Goal: Task Accomplishment & Management: Manage account settings

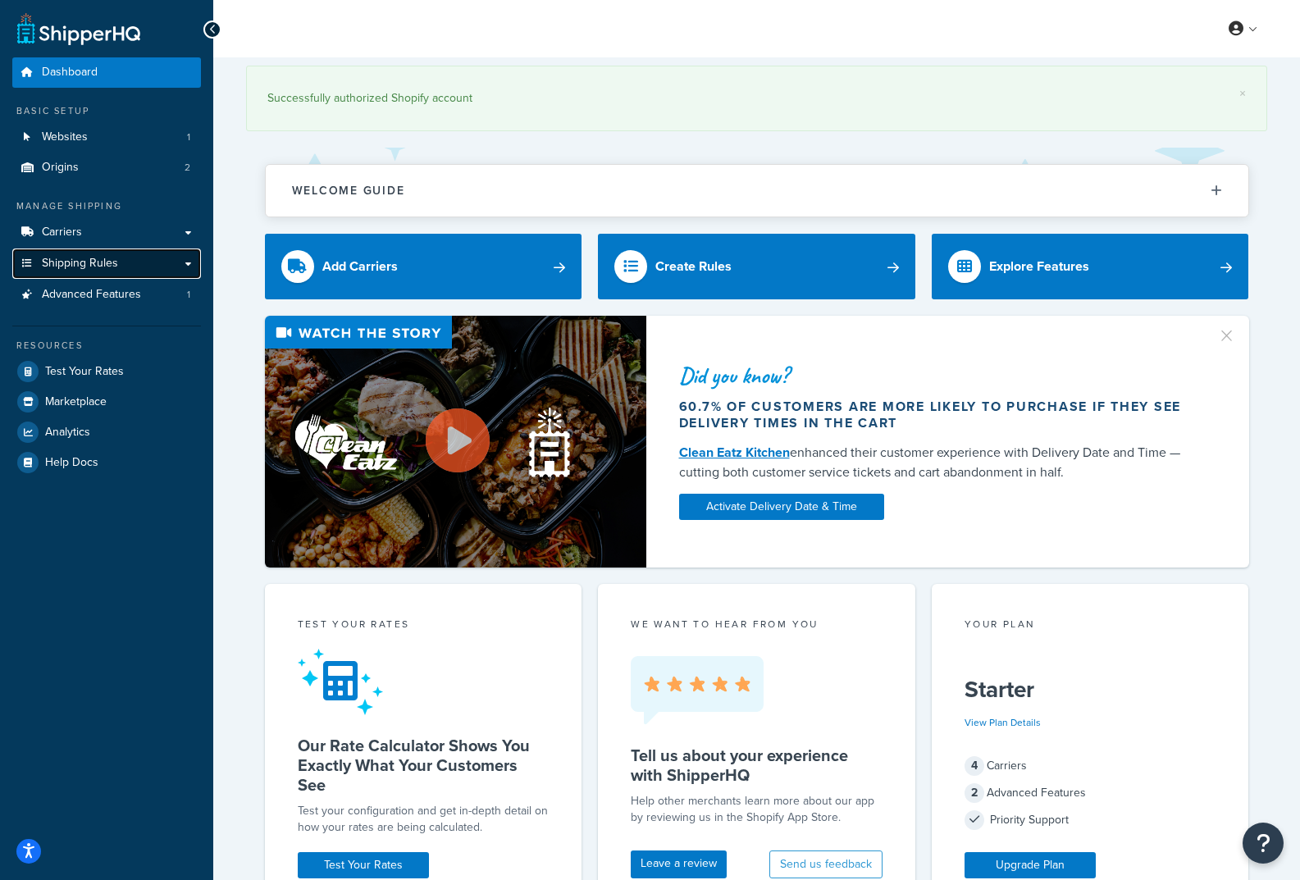
click at [60, 261] on span "Shipping Rules" at bounding box center [80, 264] width 76 height 14
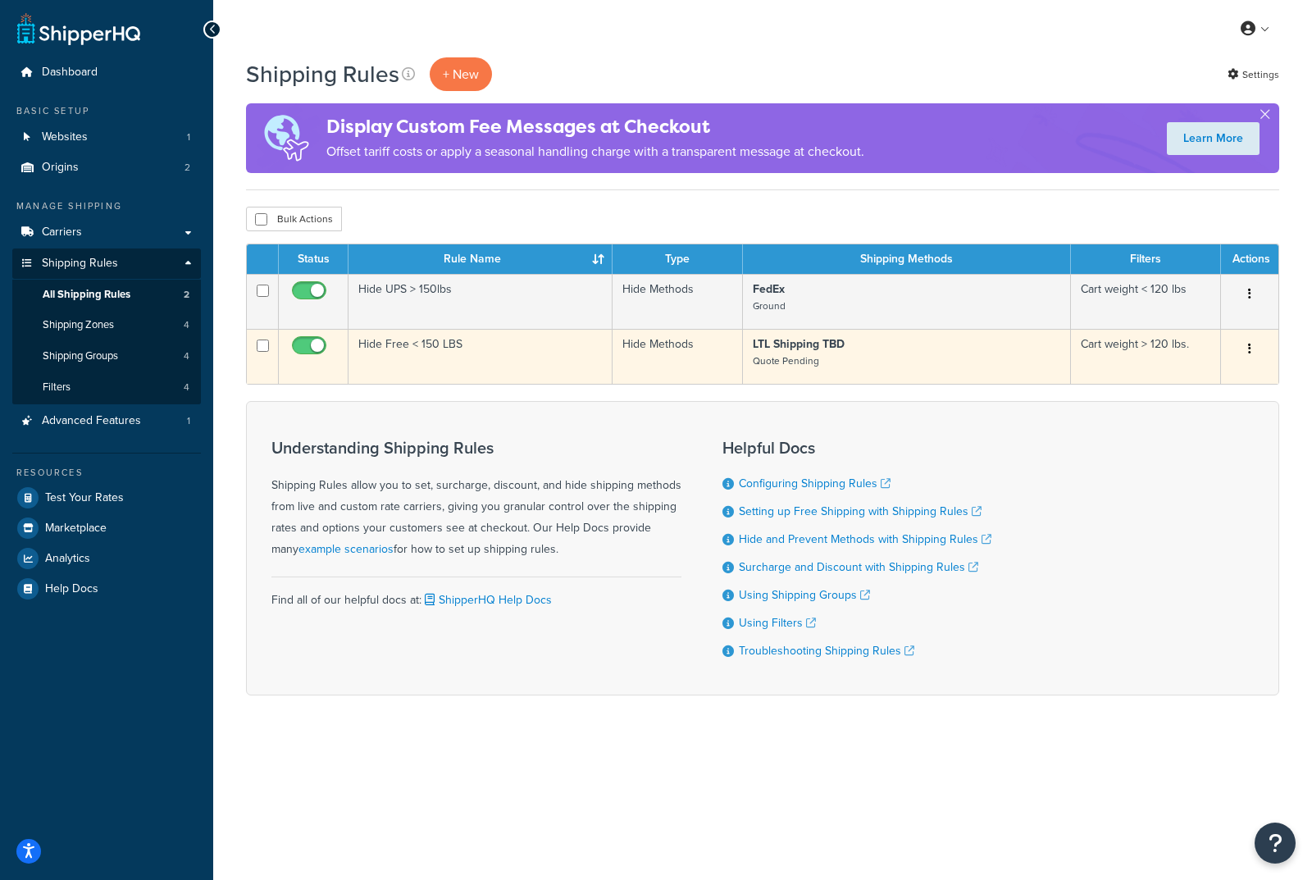
click at [1152, 340] on td "Cart weight > 120 lbs." at bounding box center [1146, 356] width 150 height 55
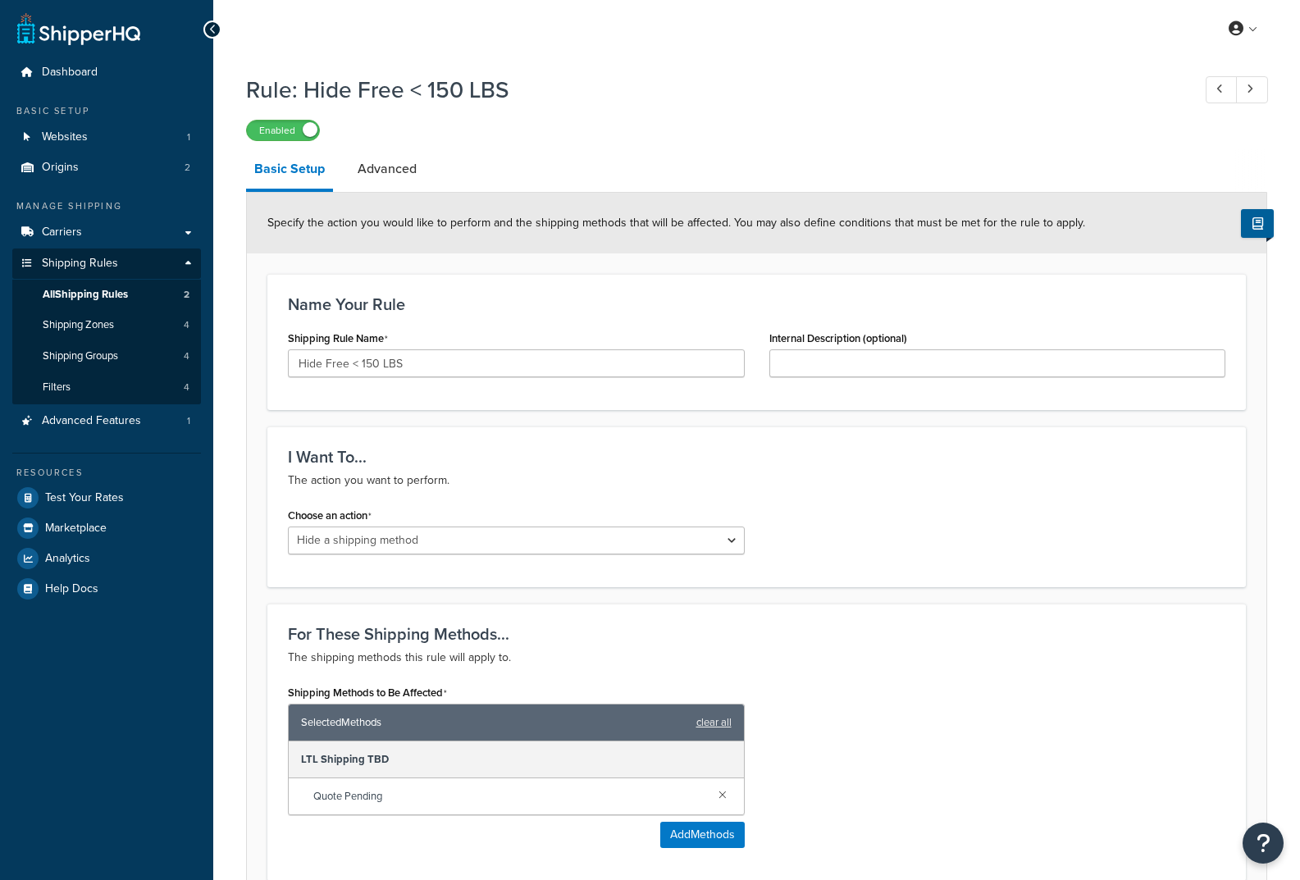
select select "HIDE"
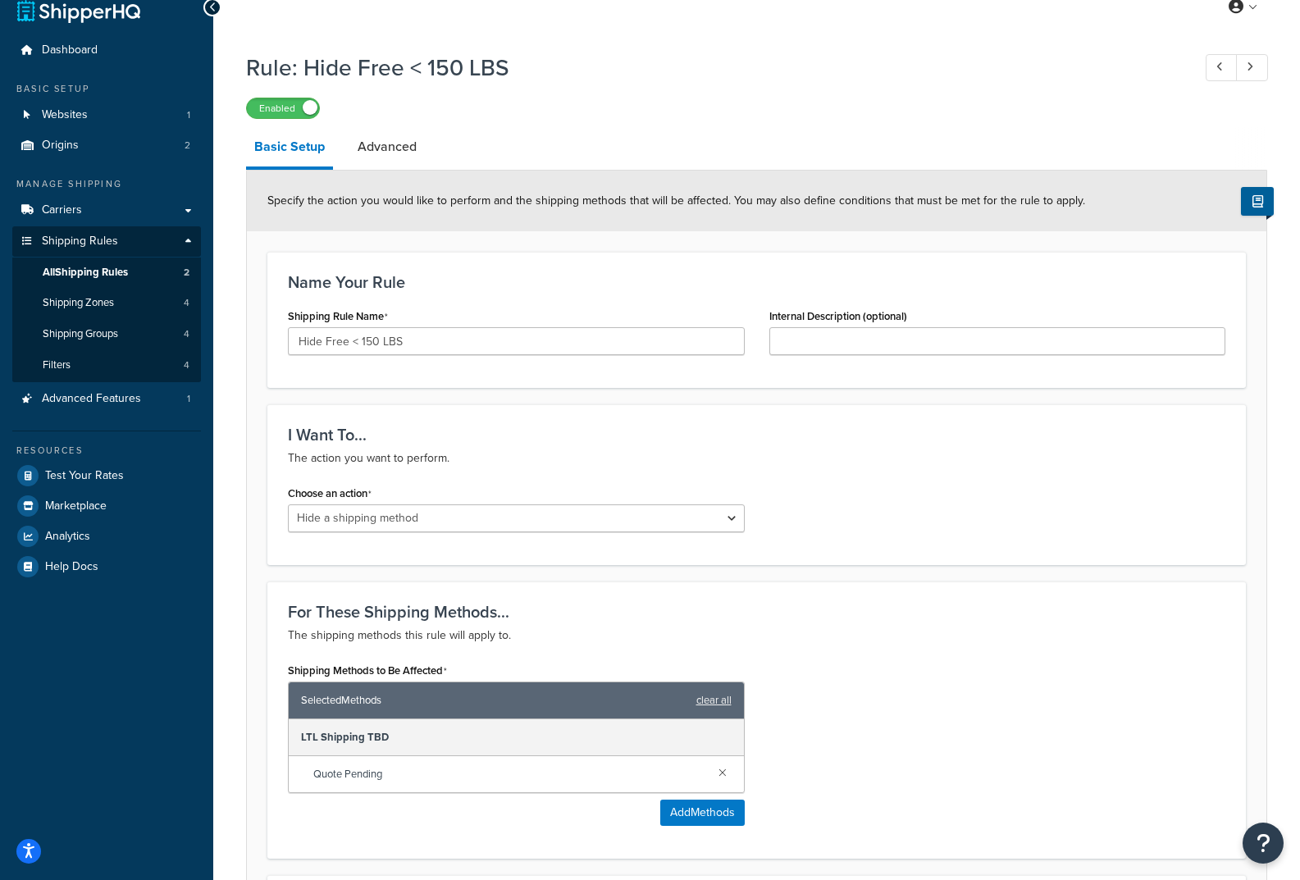
scroll to position [82, 0]
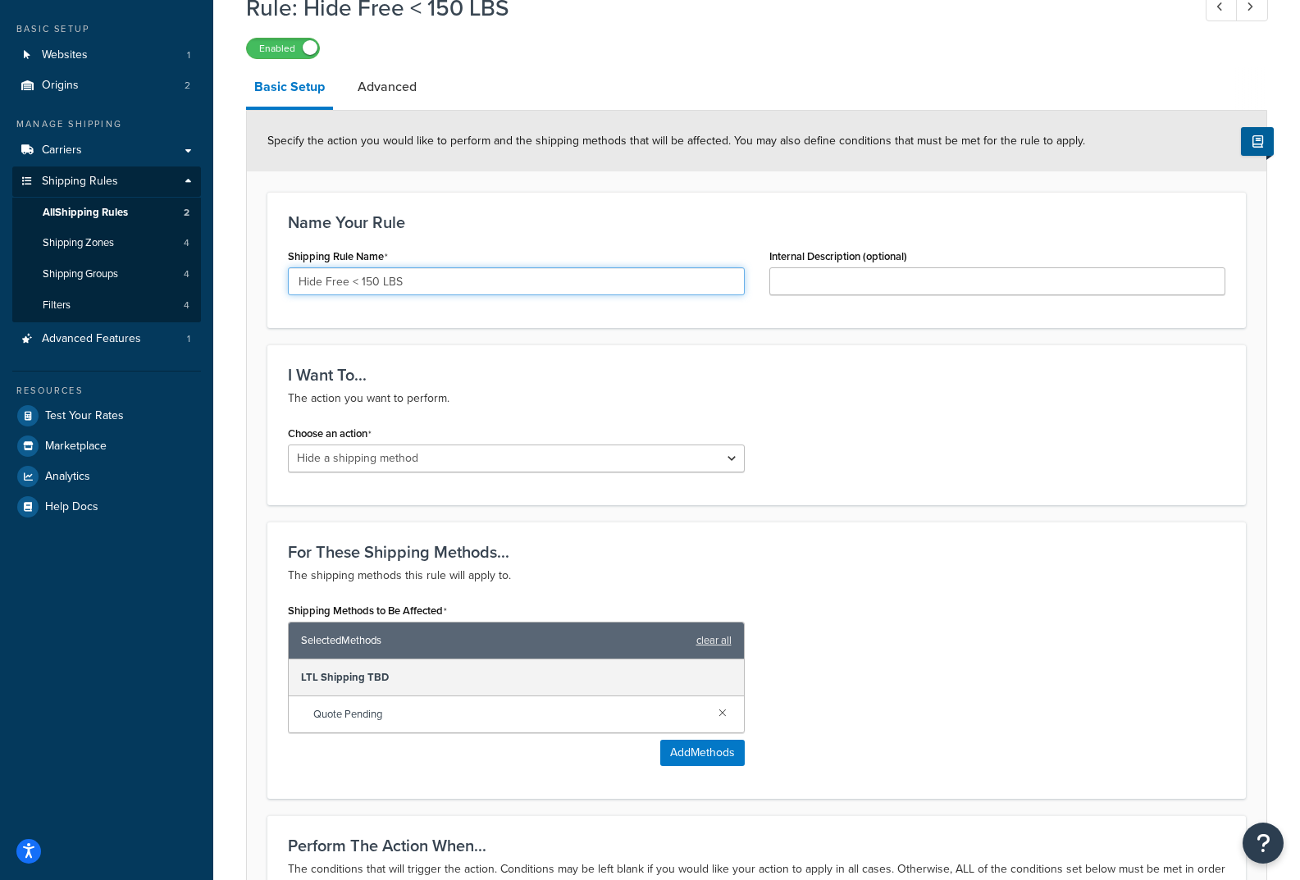
click at [344, 286] on input "Hide Free < 150 LBS" at bounding box center [516, 281] width 457 height 28
click at [373, 279] on input "Hide Free < 150 LBS" at bounding box center [516, 281] width 457 height 28
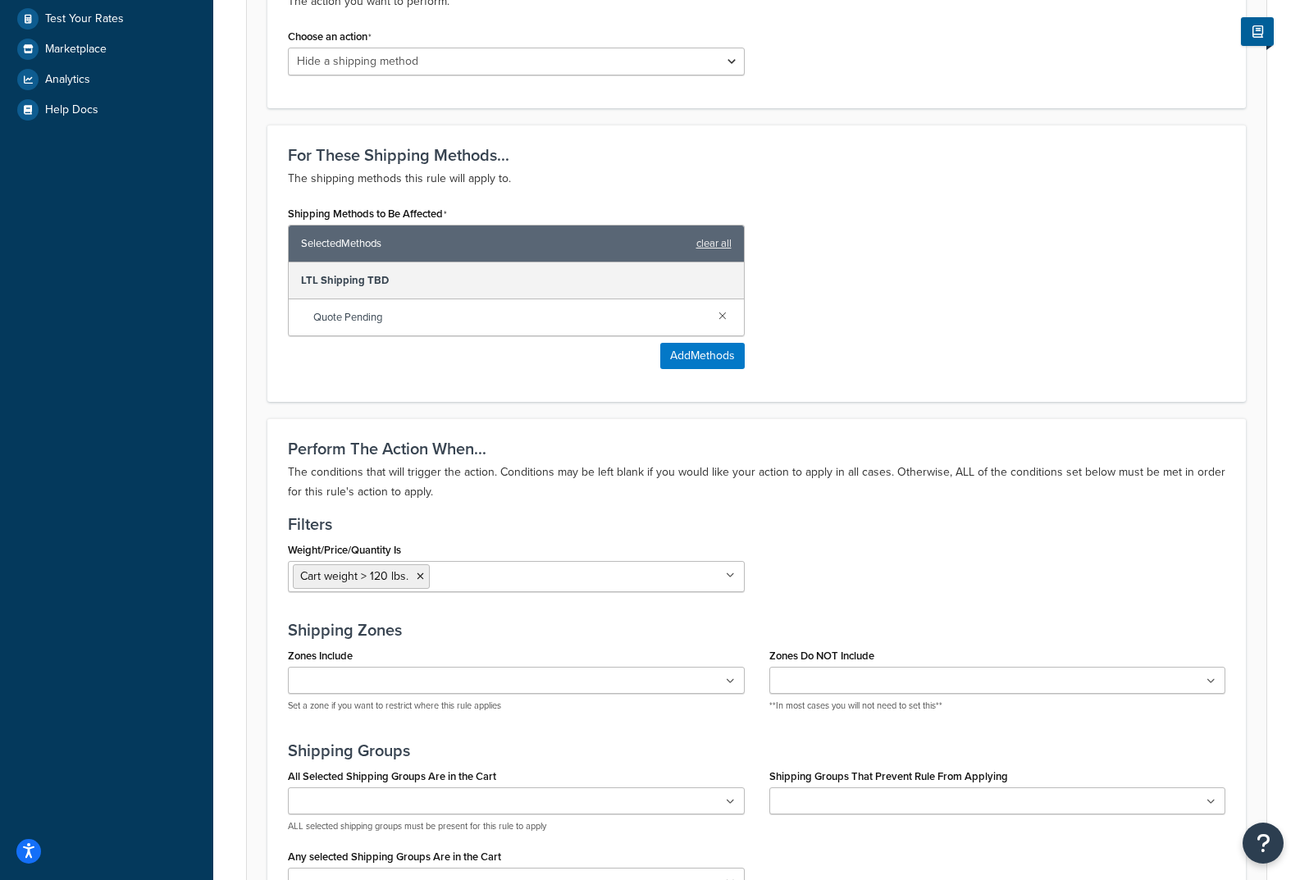
scroll to position [712, 0]
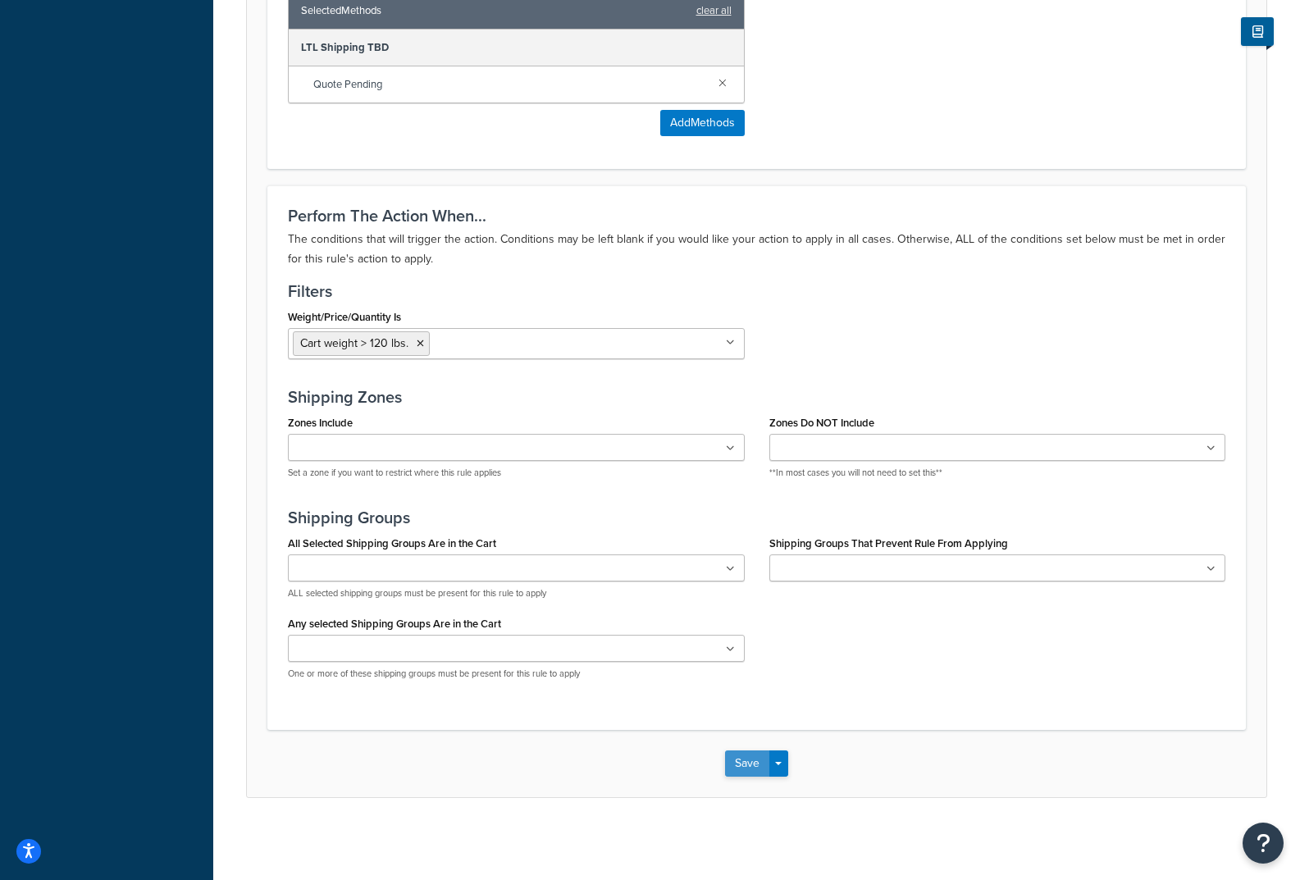
type input "Hide Free < 120 LBS"
click at [742, 766] on button "Save" at bounding box center [747, 764] width 44 height 26
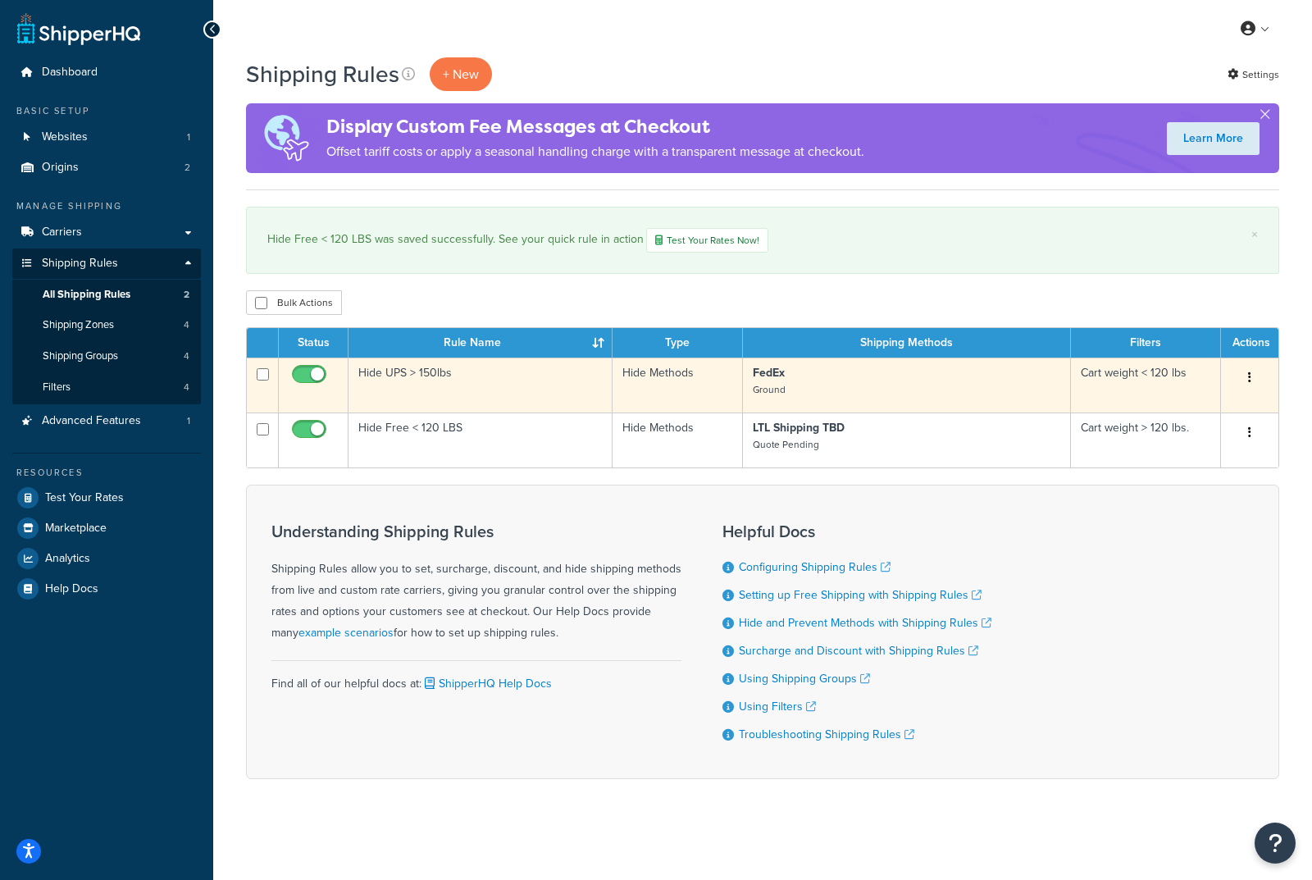
click at [404, 369] on td "Hide UPS > 150lbs" at bounding box center [481, 385] width 264 height 55
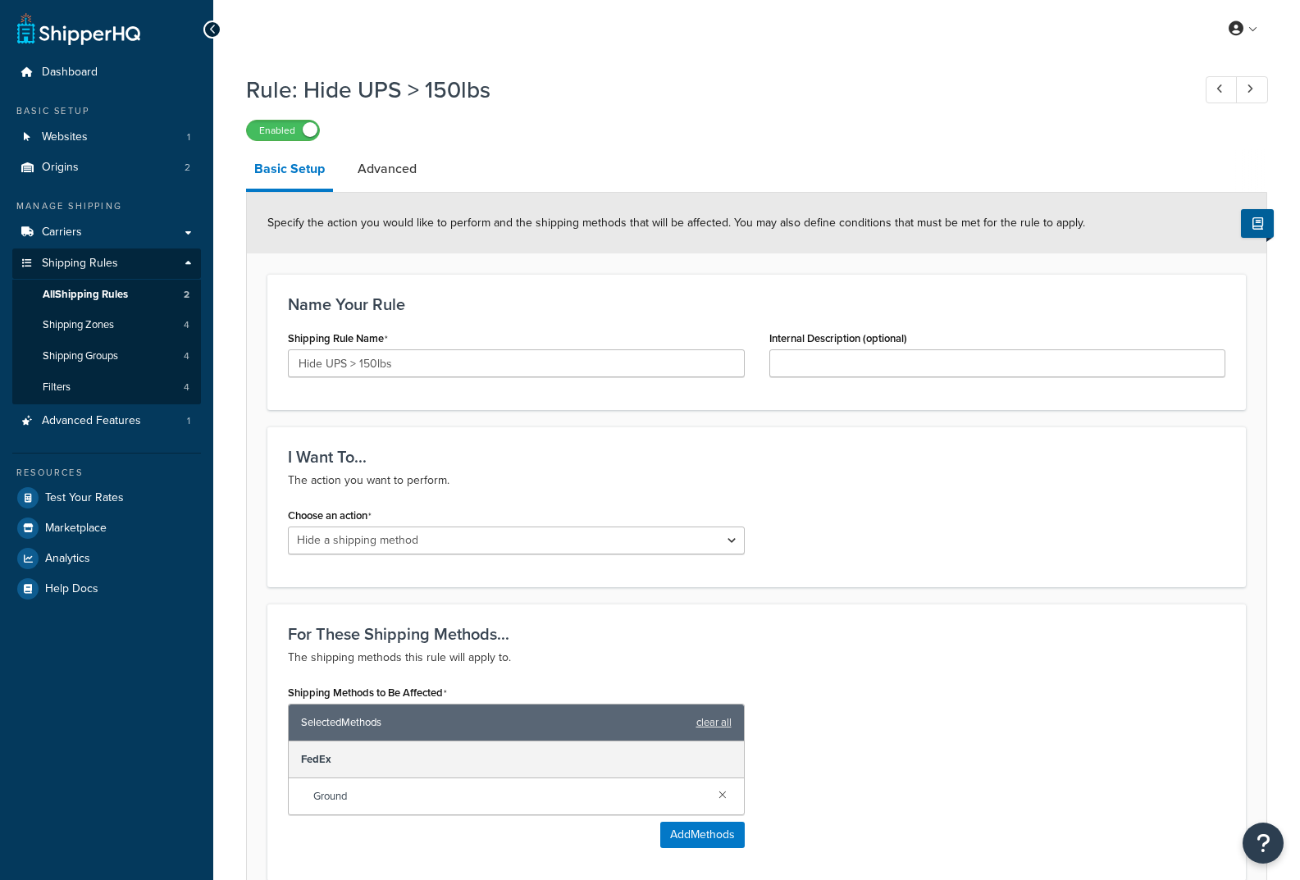
select select "HIDE"
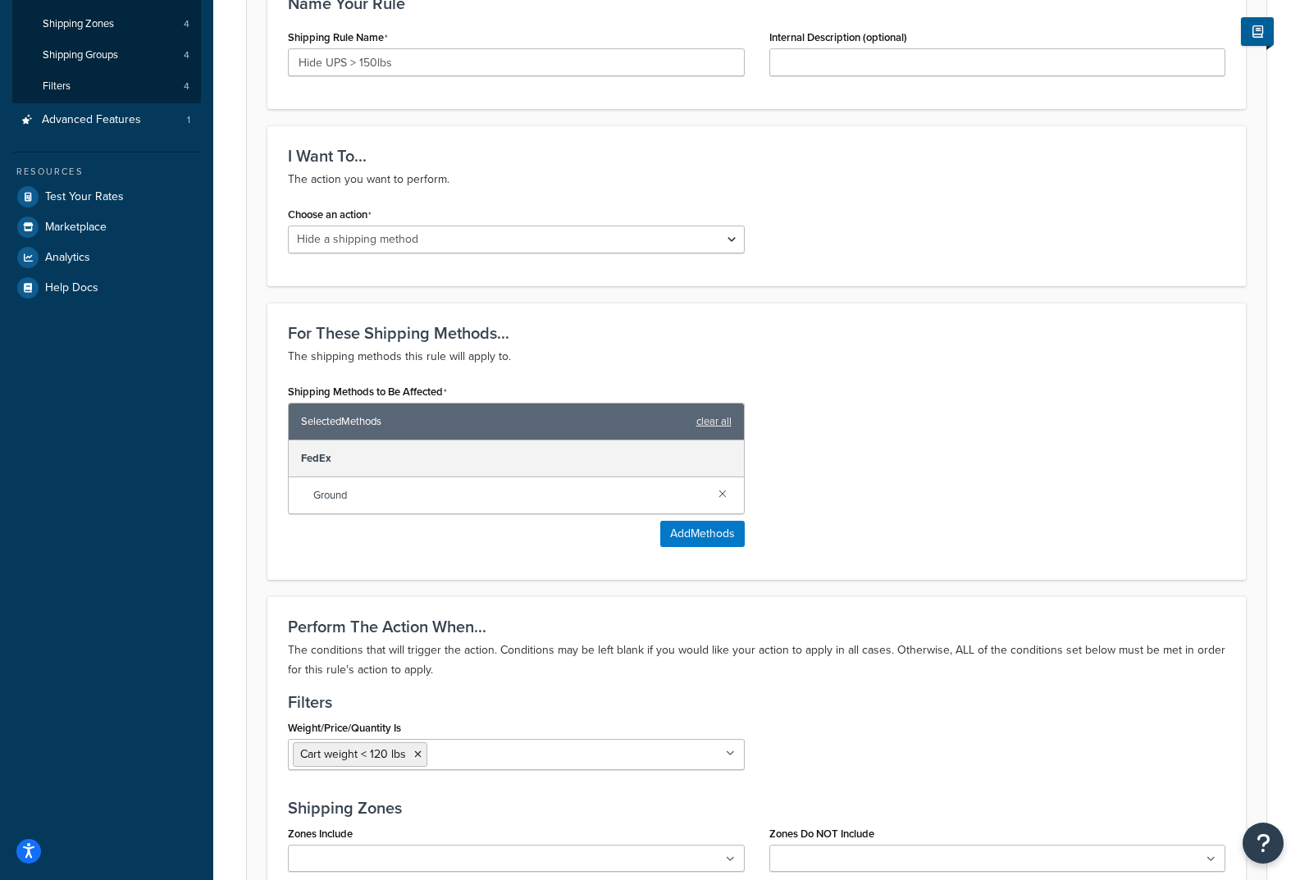
scroll to position [82, 0]
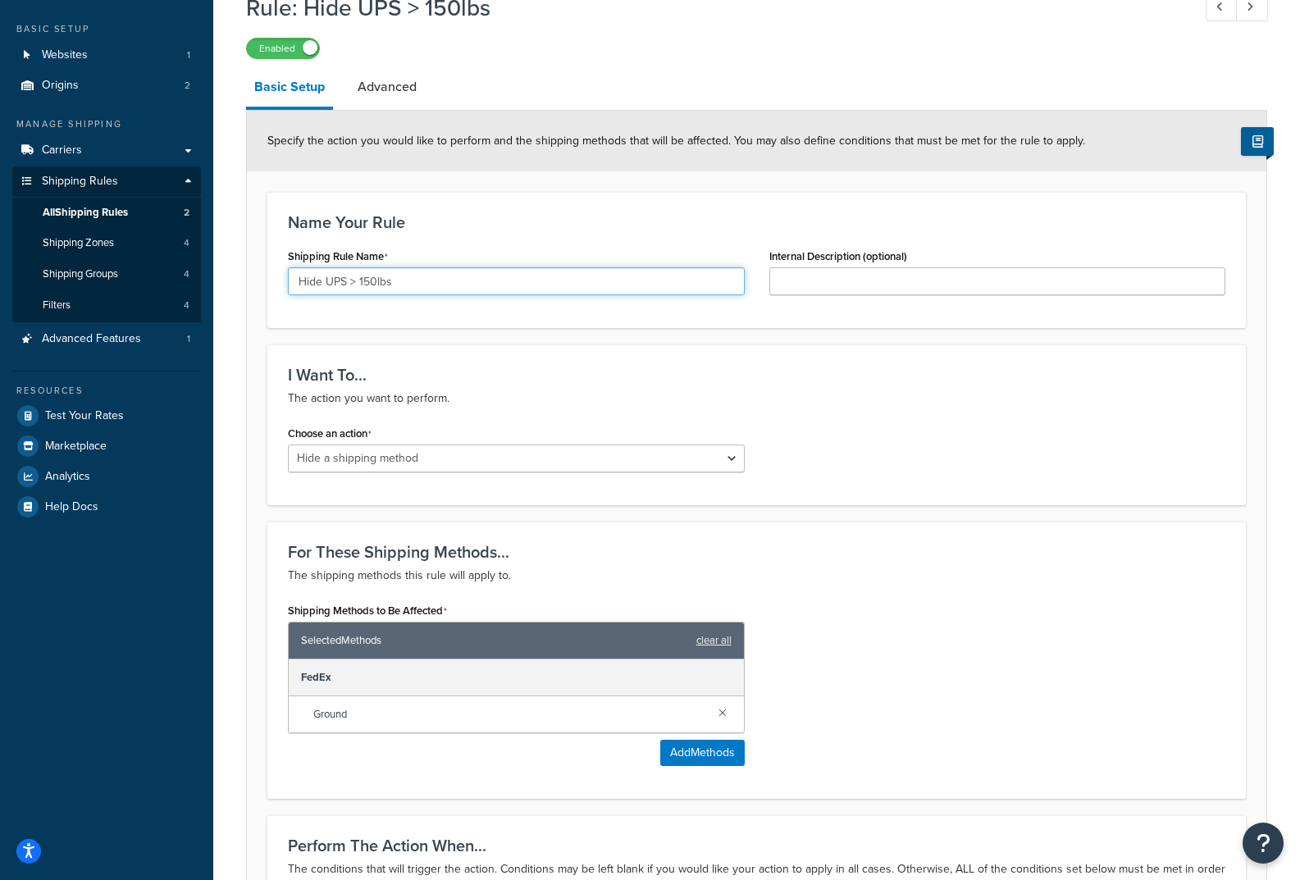
drag, startPoint x: 364, startPoint y: 282, endPoint x: 382, endPoint y: 294, distance: 21.8
click at [364, 283] on input "Hide UPS > 150lbs" at bounding box center [516, 281] width 457 height 28
click at [345, 278] on input "Hide UPS > 120lbs" at bounding box center [516, 281] width 457 height 28
type input "Hide FEDEX > 120lbs"
click at [929, 510] on form "Specify the action you would like to perform and the shipping methods that will…" at bounding box center [757, 769] width 1020 height 1316
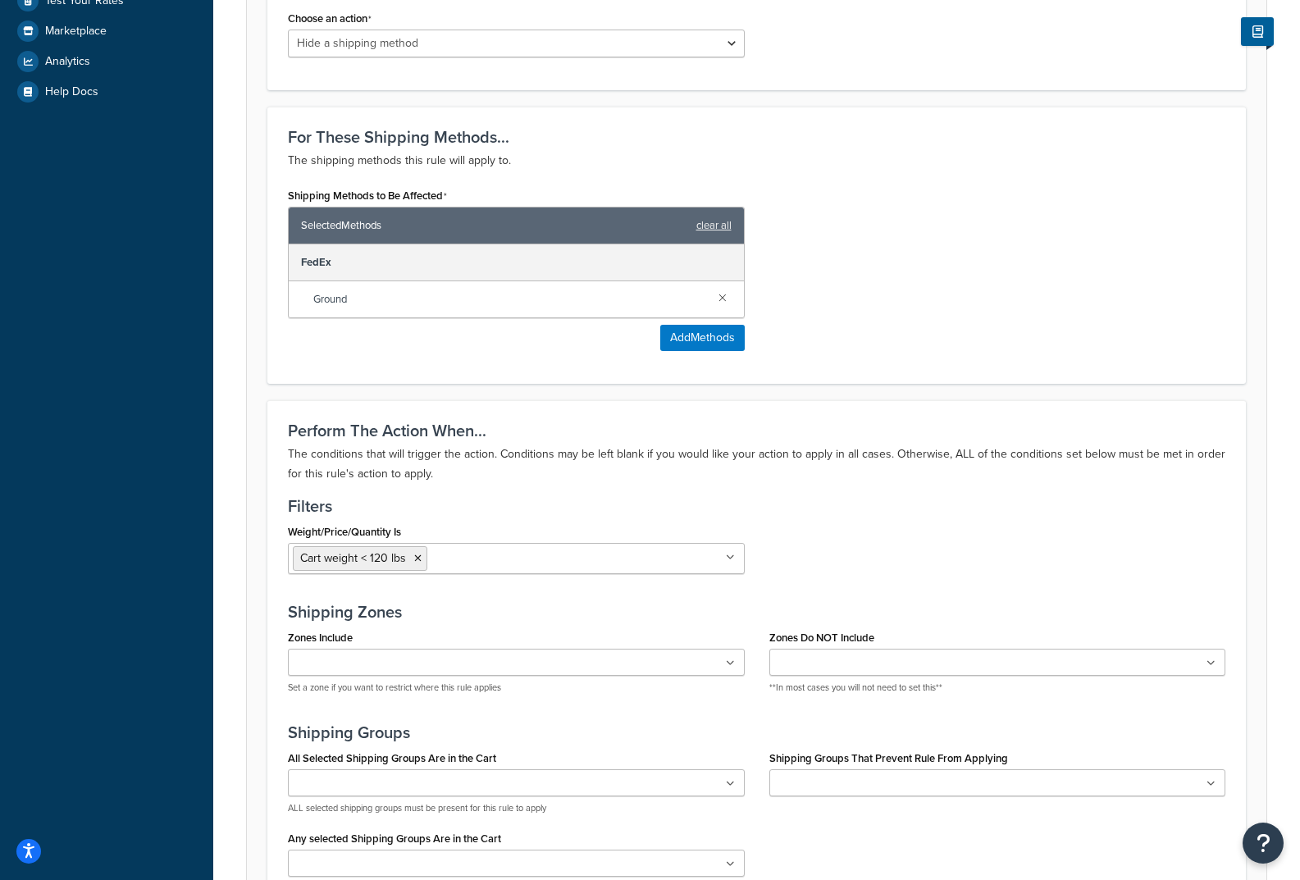
scroll to position [712, 0]
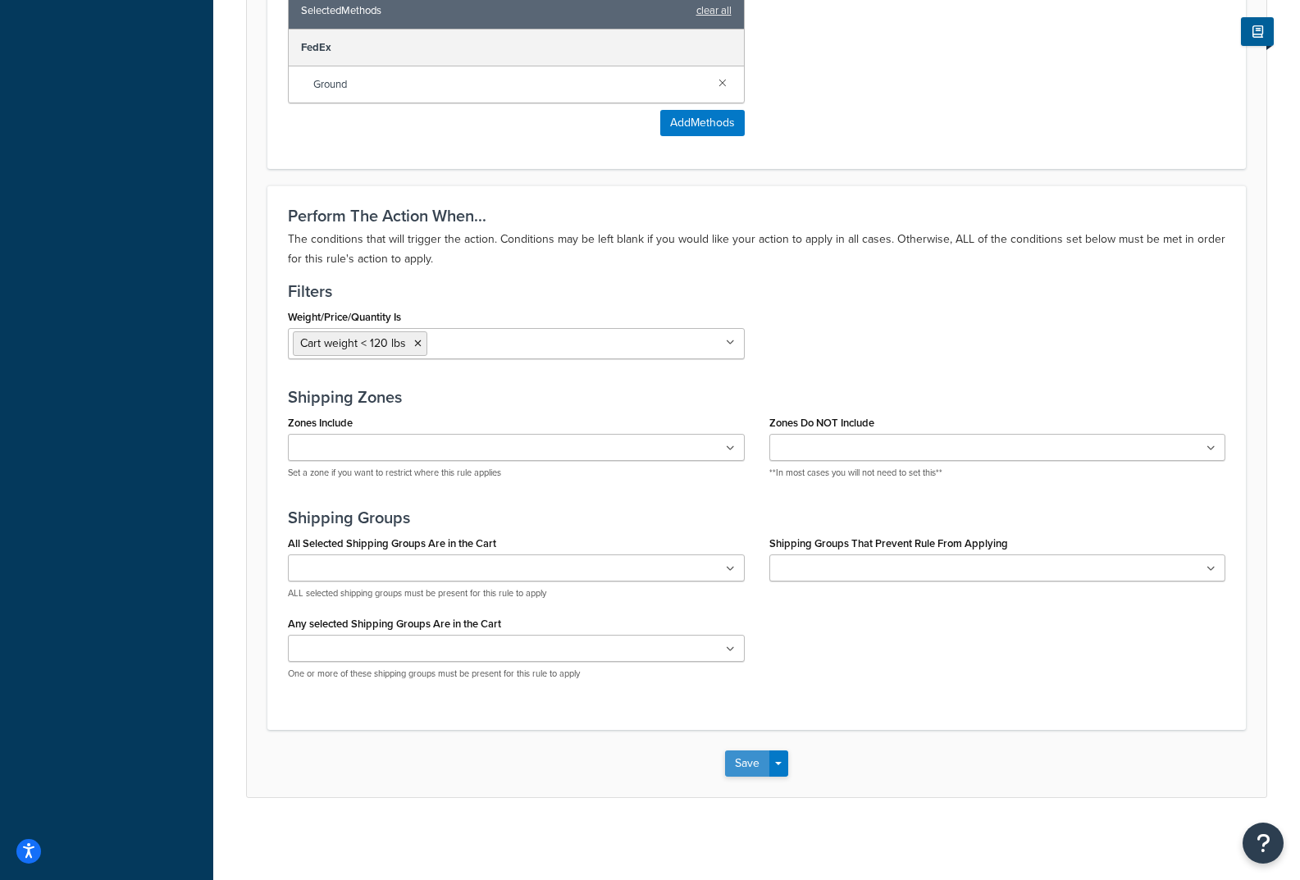
click at [739, 766] on button "Save" at bounding box center [747, 764] width 44 height 26
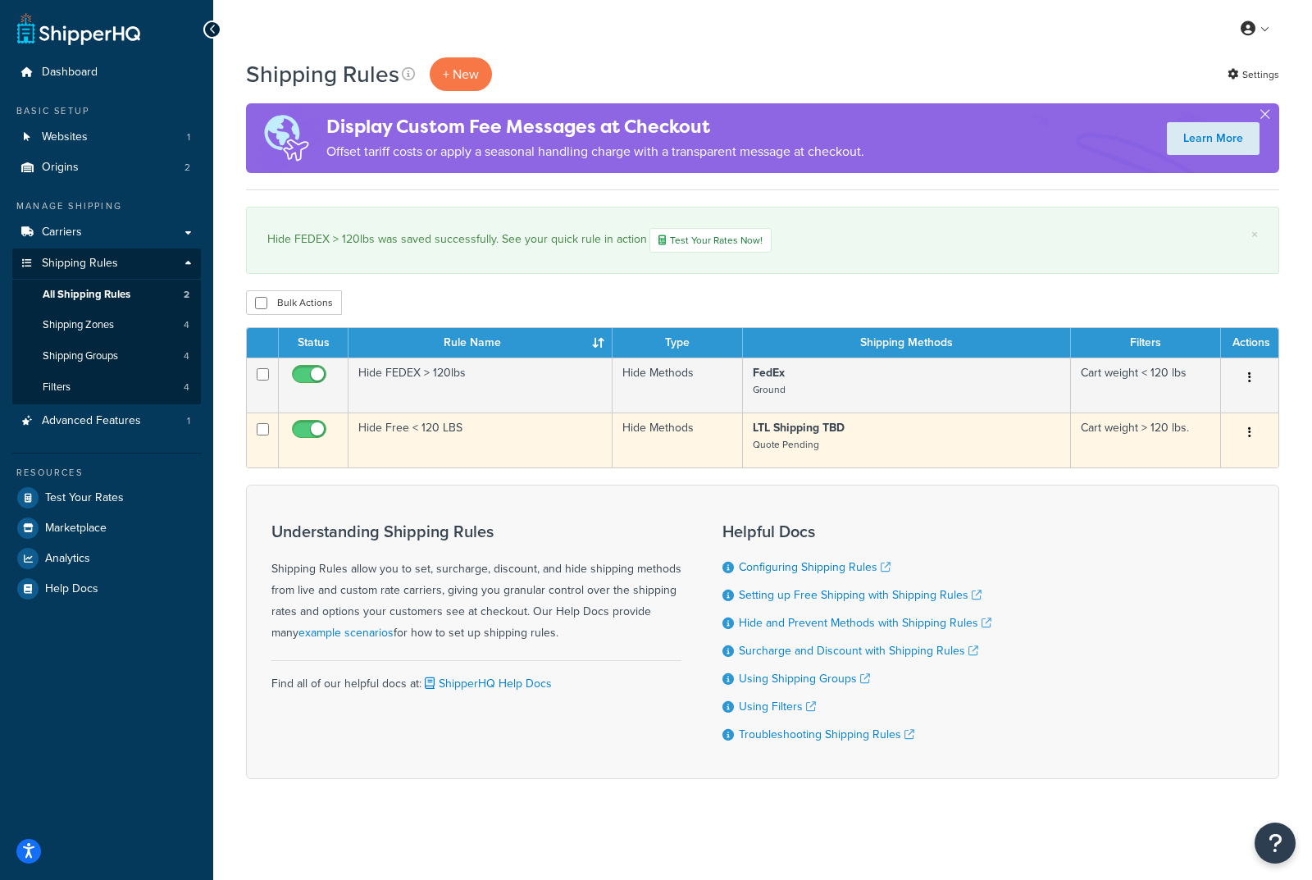
click at [399, 427] on td "Hide Free < 120 LBS" at bounding box center [481, 440] width 264 height 55
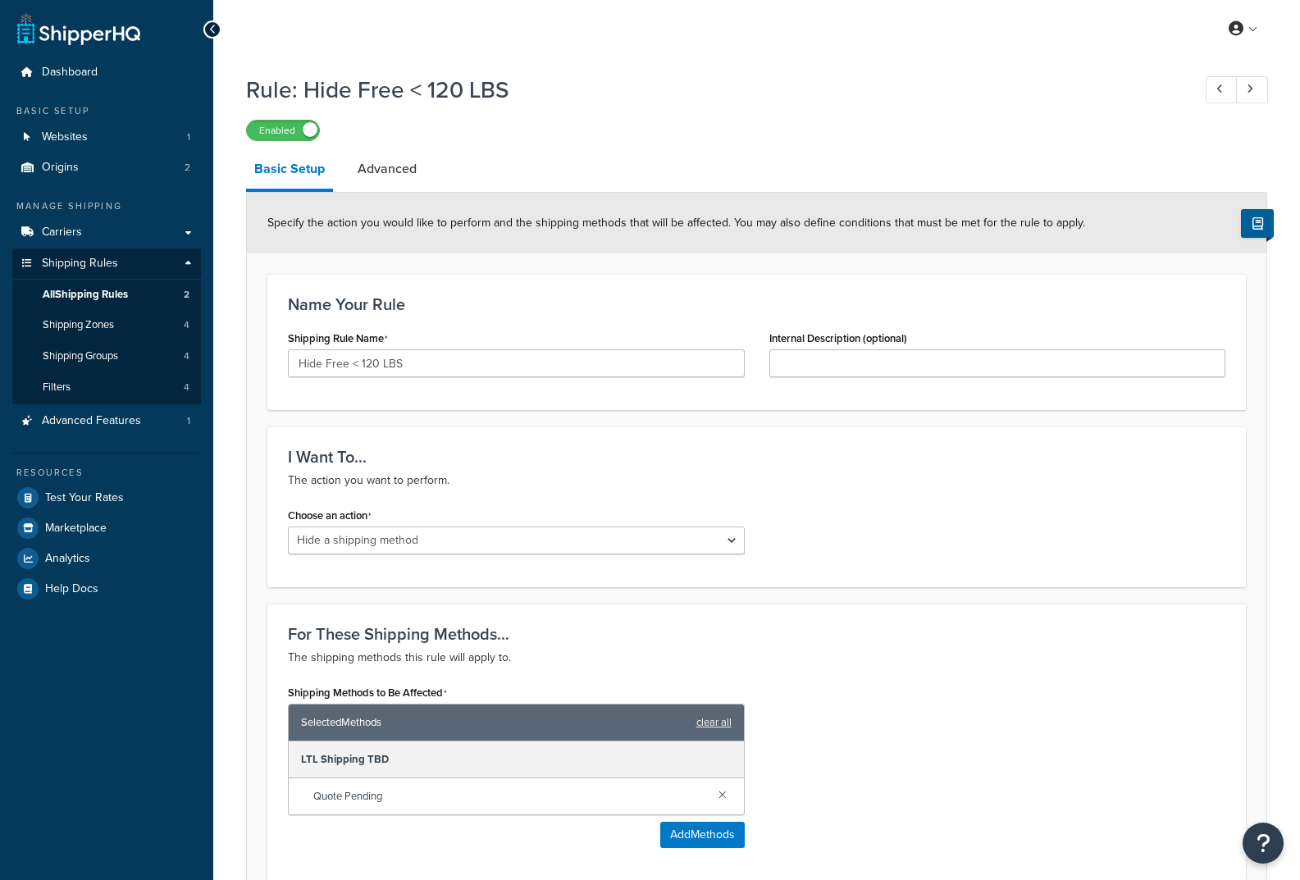
select select "HIDE"
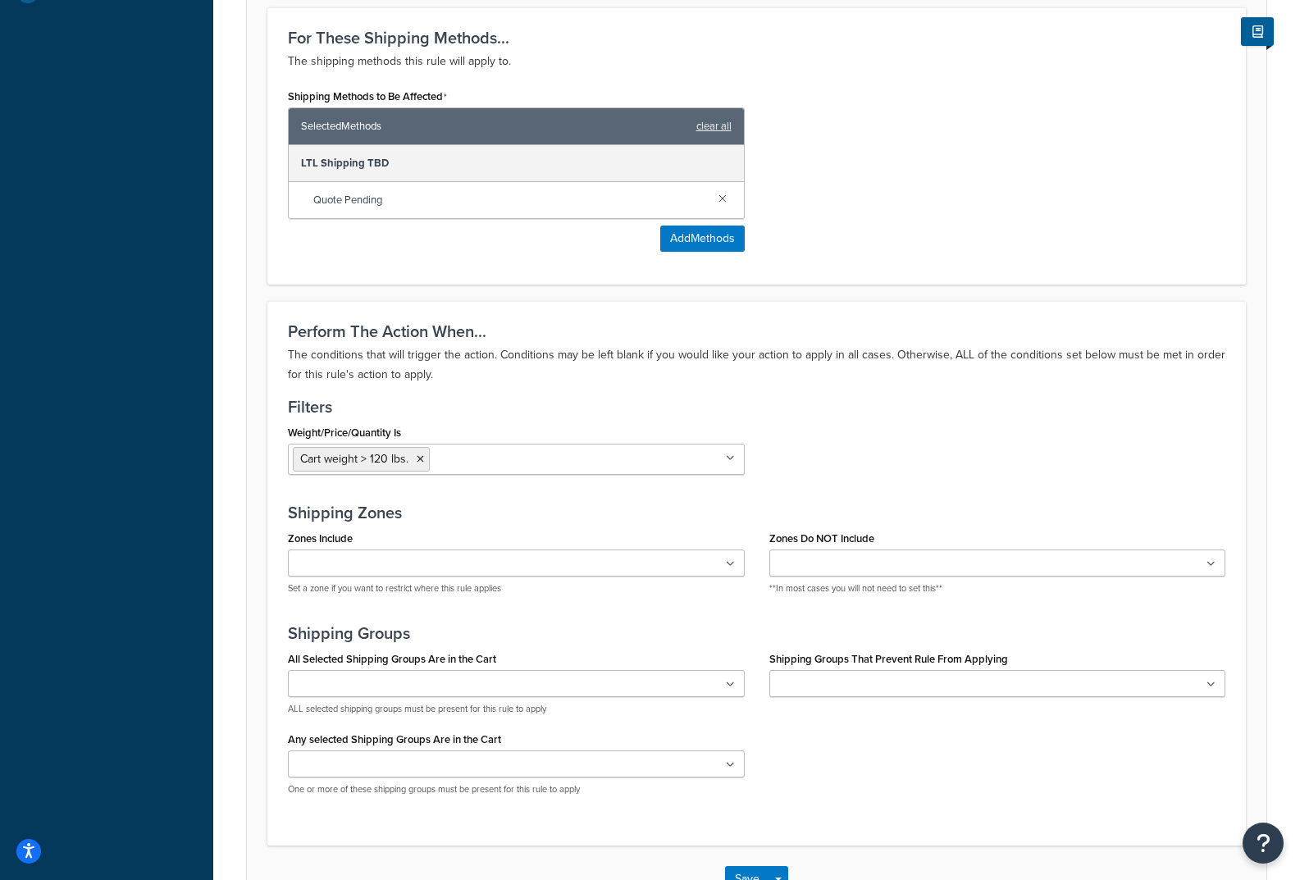
scroll to position [712, 0]
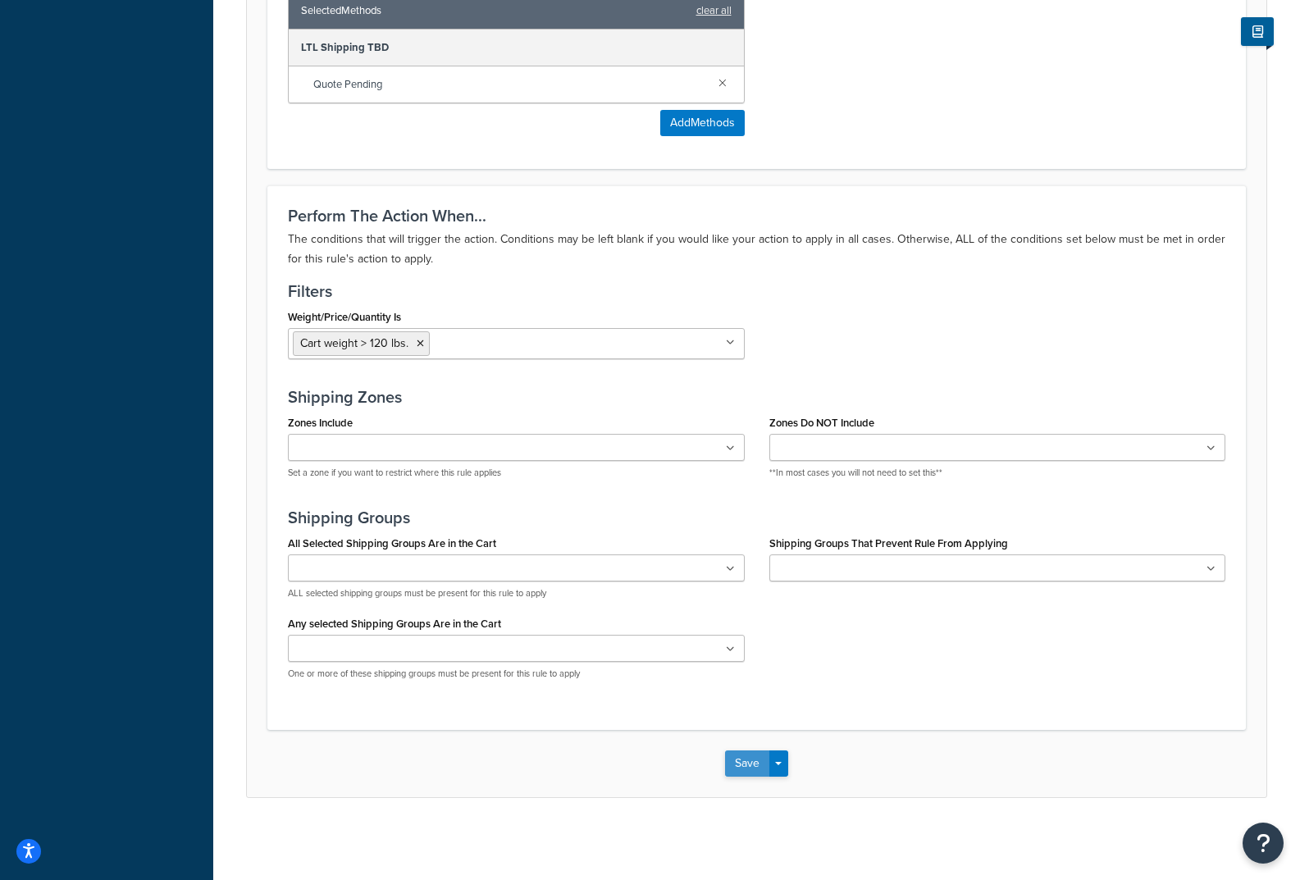
click at [758, 765] on button "Save" at bounding box center [747, 764] width 44 height 26
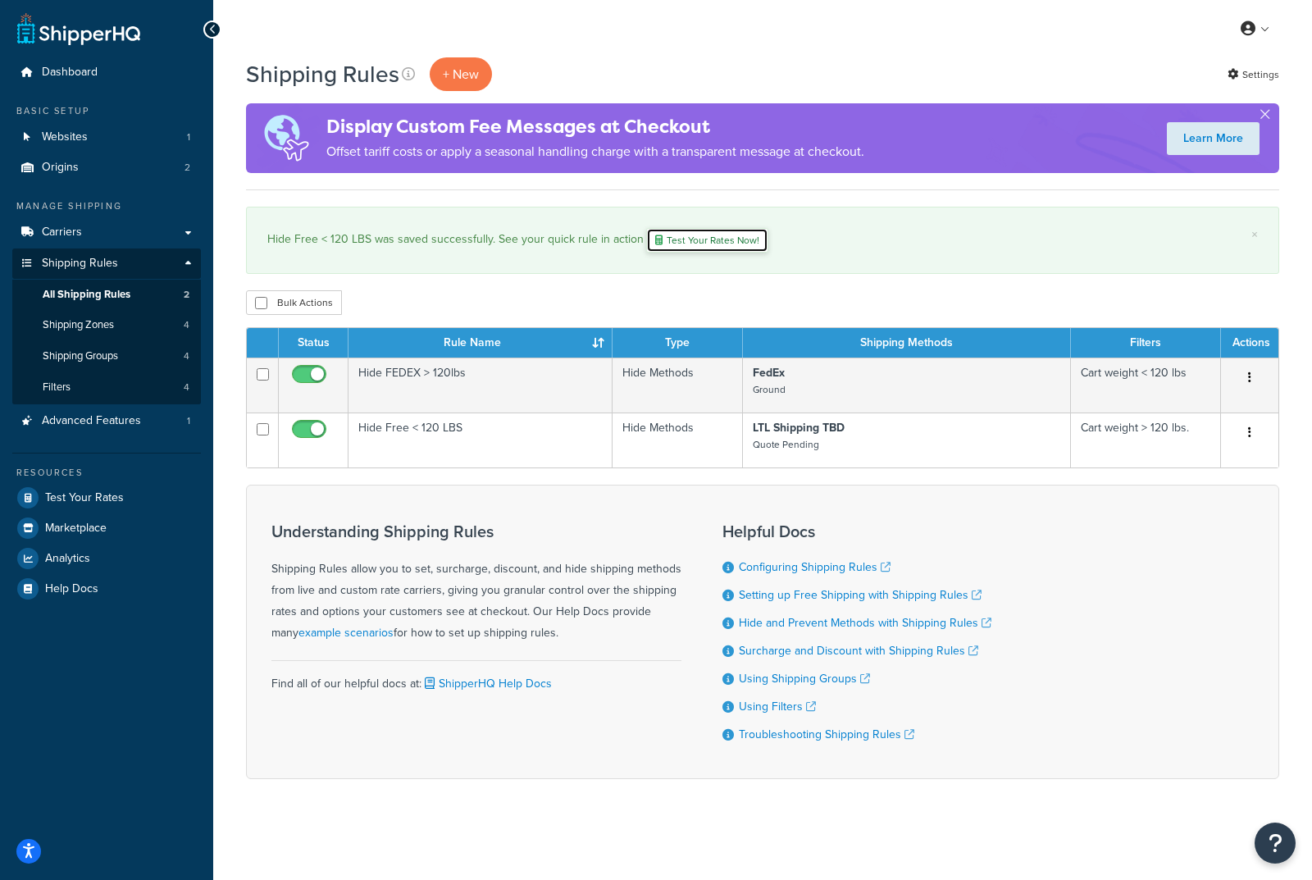
click at [704, 244] on link "Test Your Rates Now!" at bounding box center [707, 240] width 122 height 25
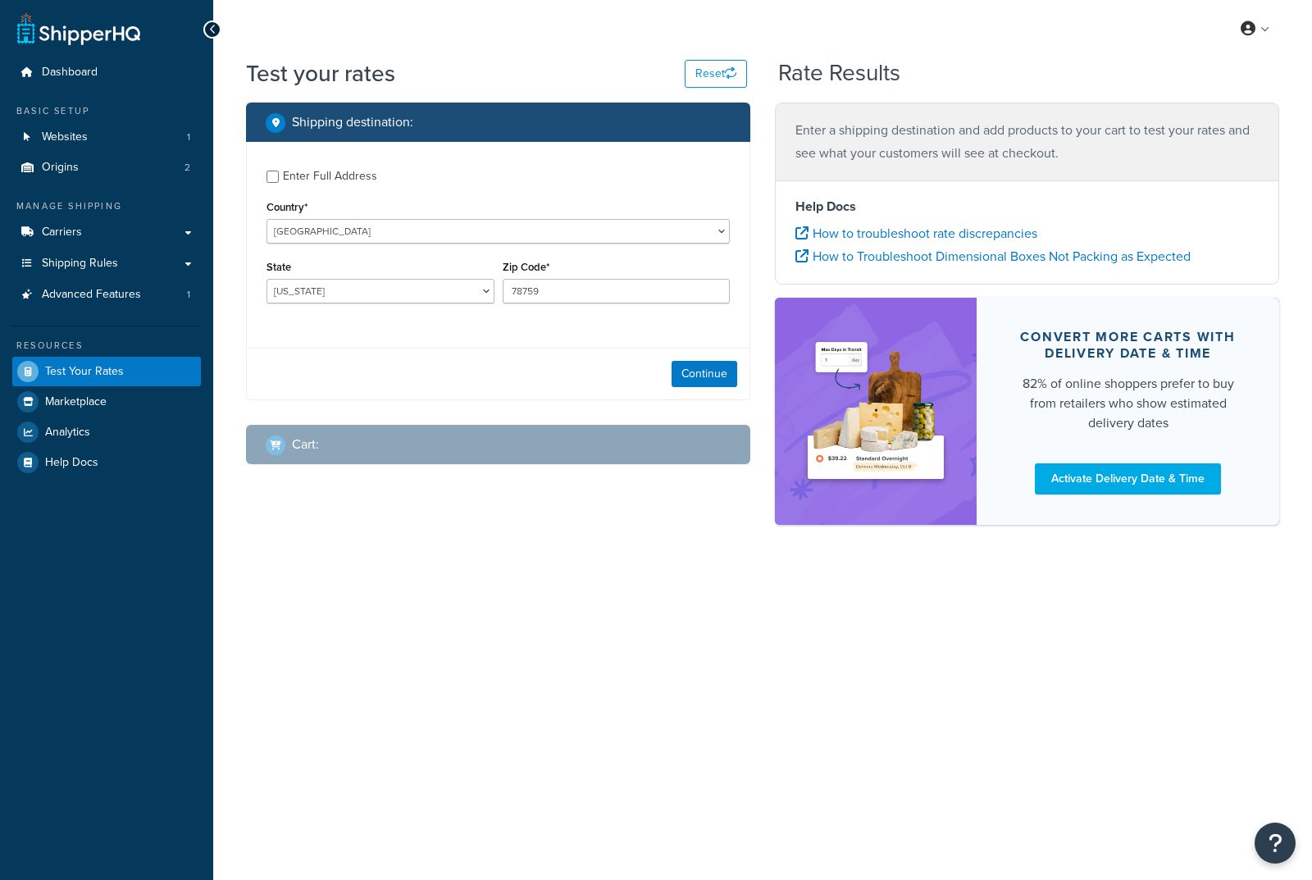
select select "TX"
click at [317, 237] on select "United States United Kingdom Afghanistan Åland Islands Albania Algeria American…" at bounding box center [498, 231] width 463 height 25
click at [442, 870] on div "My Profile Billing Global Settings Contact Us Logout Test your rates Reset Rate…" at bounding box center [762, 440] width 1099 height 880
click at [452, 443] on div "Cart :" at bounding box center [504, 444] width 477 height 23
click at [684, 358] on div "Continue" at bounding box center [498, 374] width 503 height 52
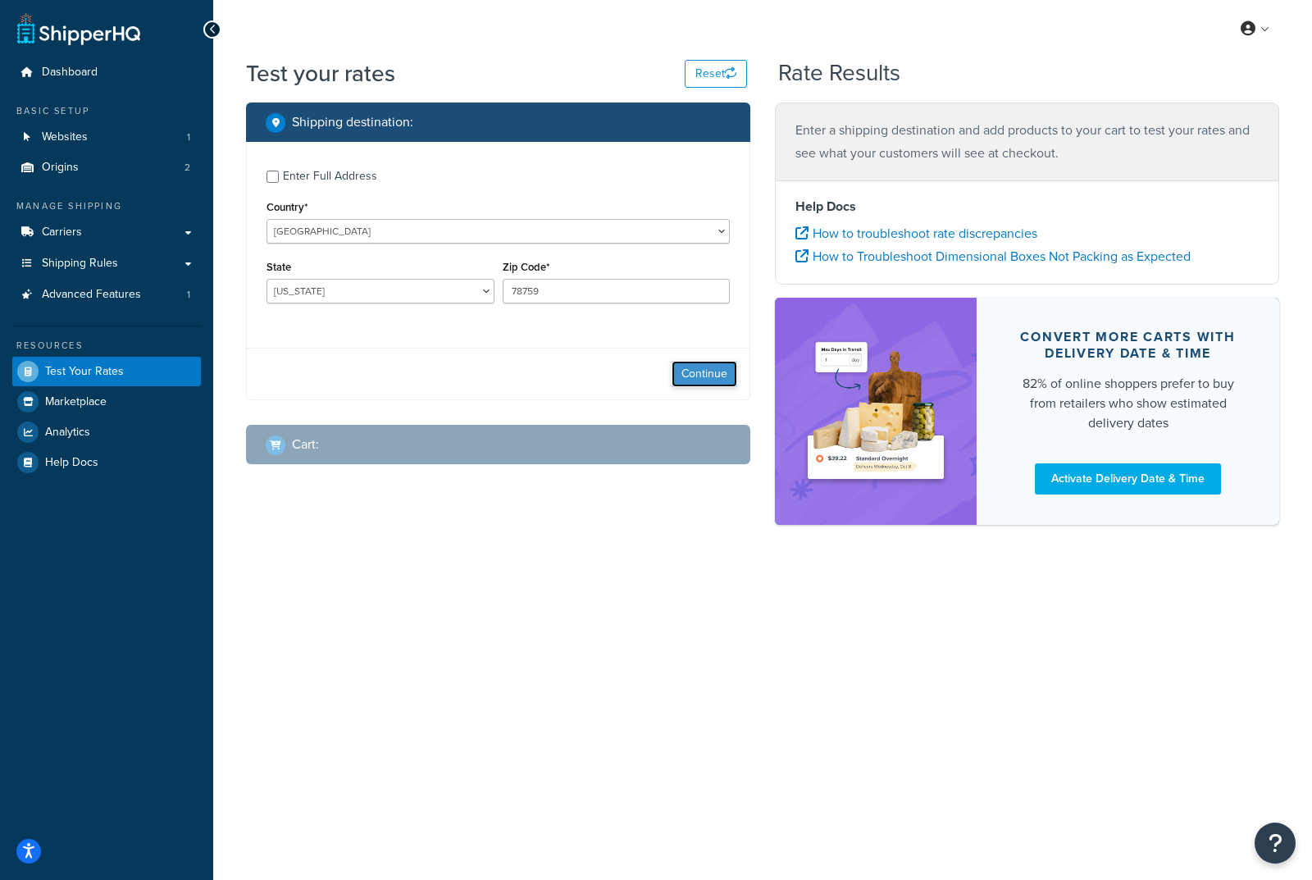
click at [680, 371] on button "Continue" at bounding box center [705, 374] width 66 height 26
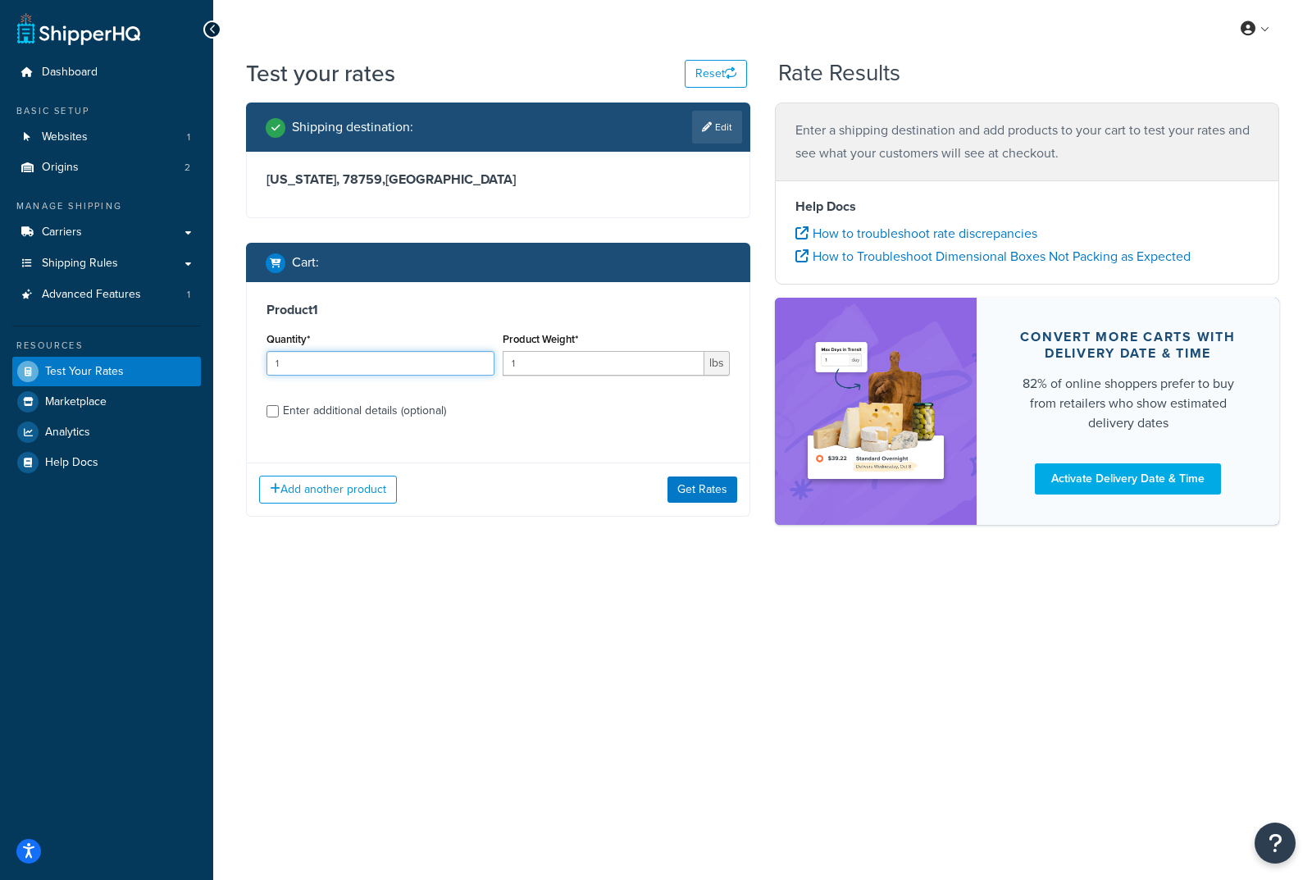
drag, startPoint x: 414, startPoint y: 365, endPoint x: 285, endPoint y: 381, distance: 130.6
click at [285, 381] on div "Quantity* 1" at bounding box center [380, 358] width 236 height 60
type input "21"
click at [696, 485] on button "Get Rates" at bounding box center [703, 490] width 70 height 26
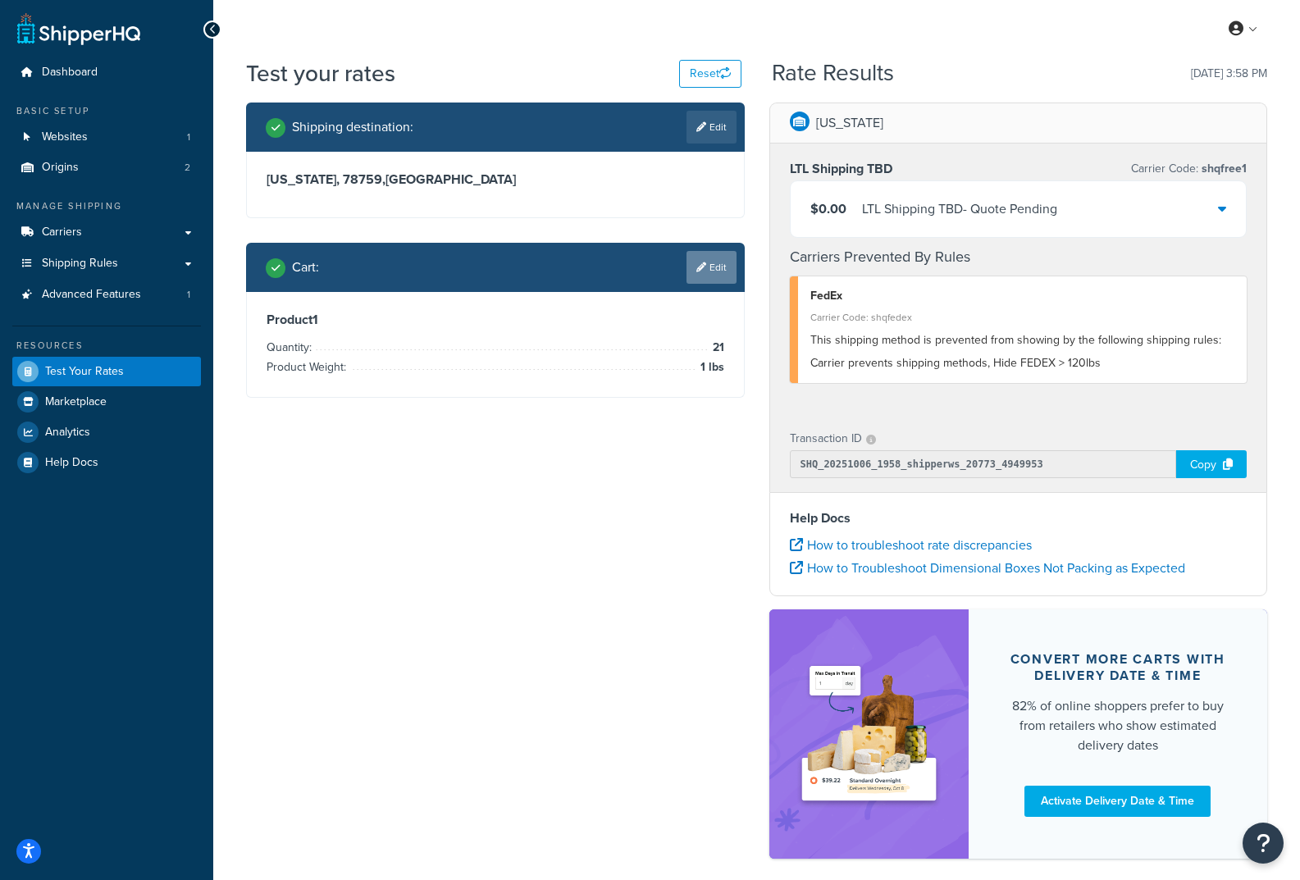
click at [710, 258] on link "Edit" at bounding box center [712, 267] width 50 height 33
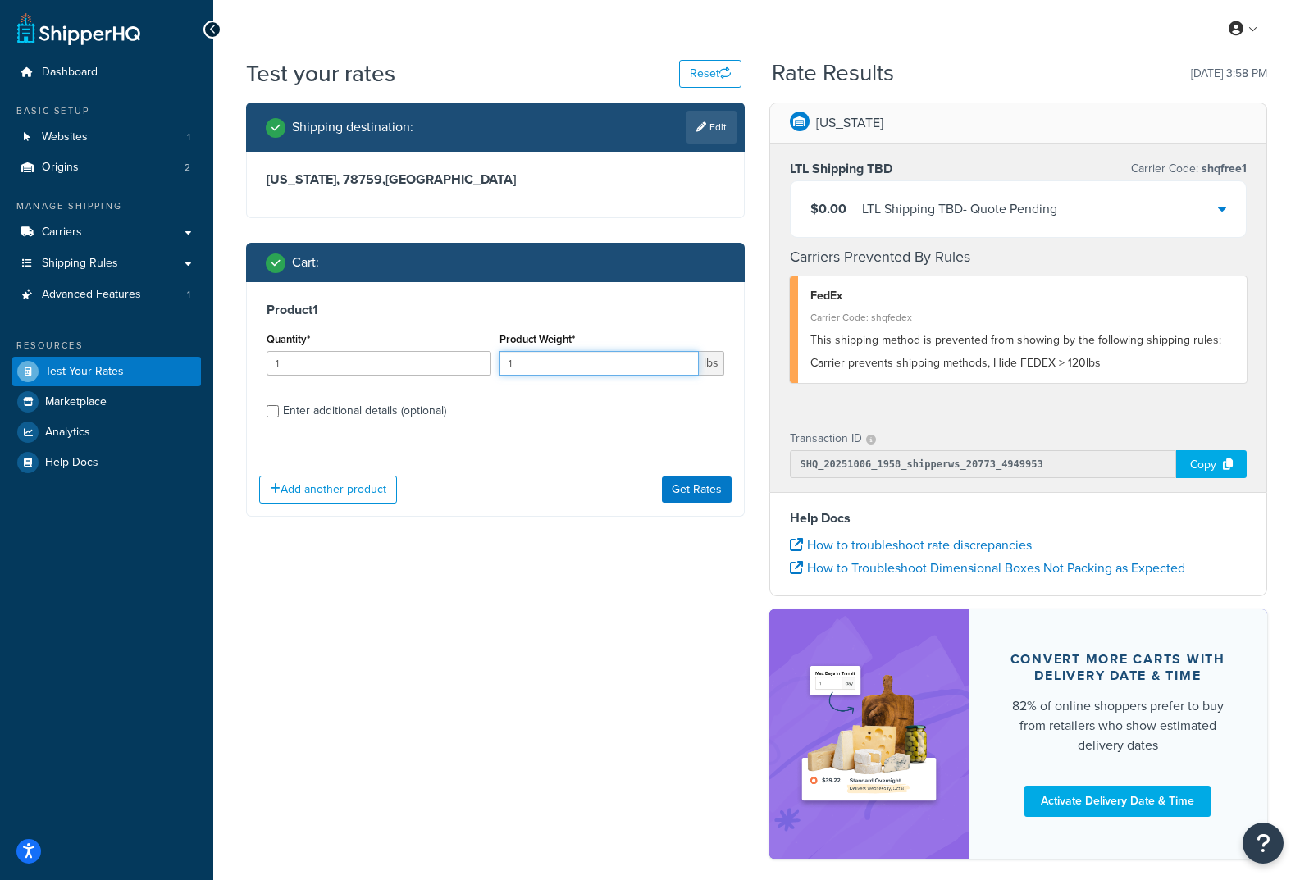
drag, startPoint x: 528, startPoint y: 367, endPoint x: 489, endPoint y: 367, distance: 39.4
click at [489, 367] on div "Quantity* 1 Product Weight* 1 lbs" at bounding box center [495, 358] width 466 height 60
type input "119"
click at [705, 493] on button "Get Rates" at bounding box center [697, 490] width 70 height 26
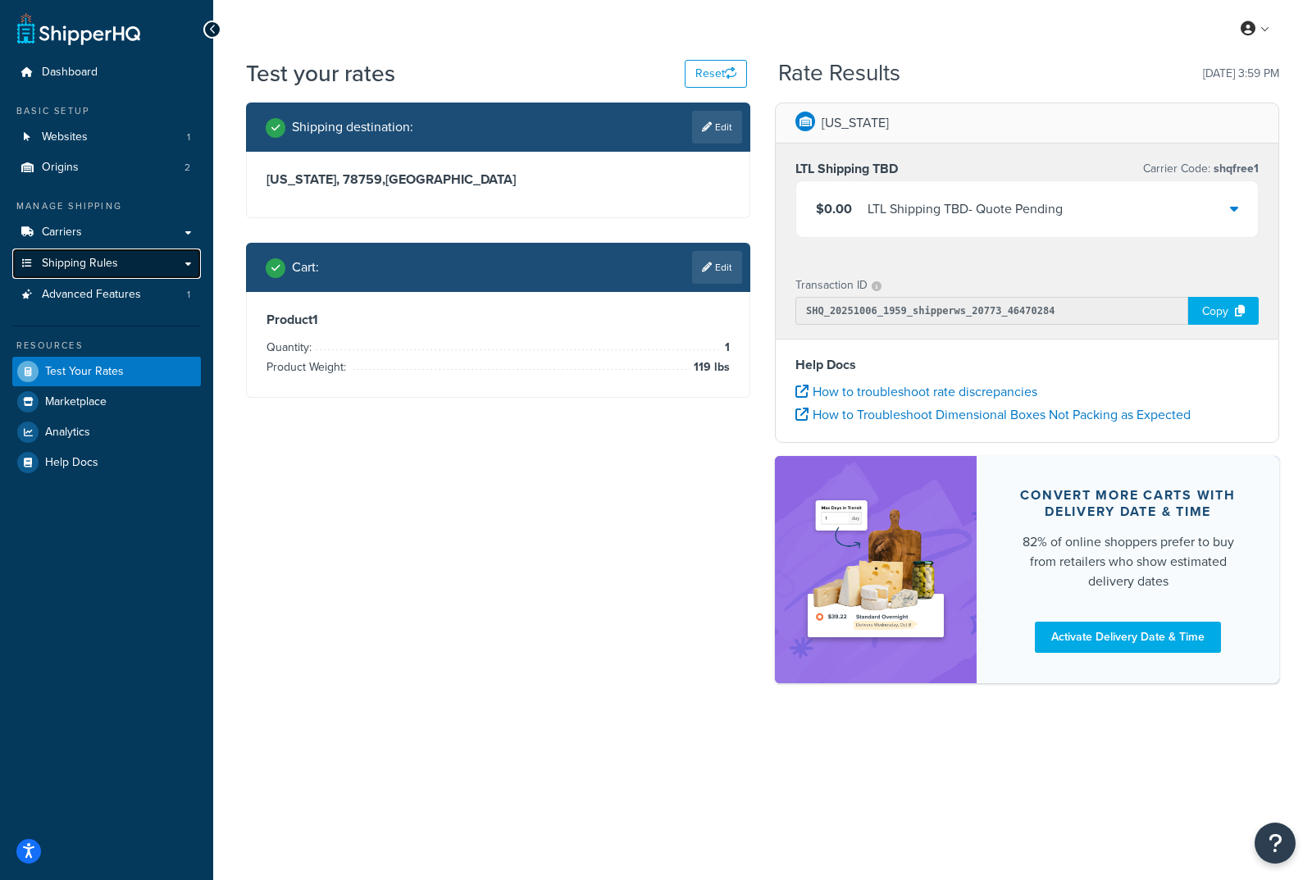
click at [64, 267] on span "Shipping Rules" at bounding box center [80, 264] width 76 height 14
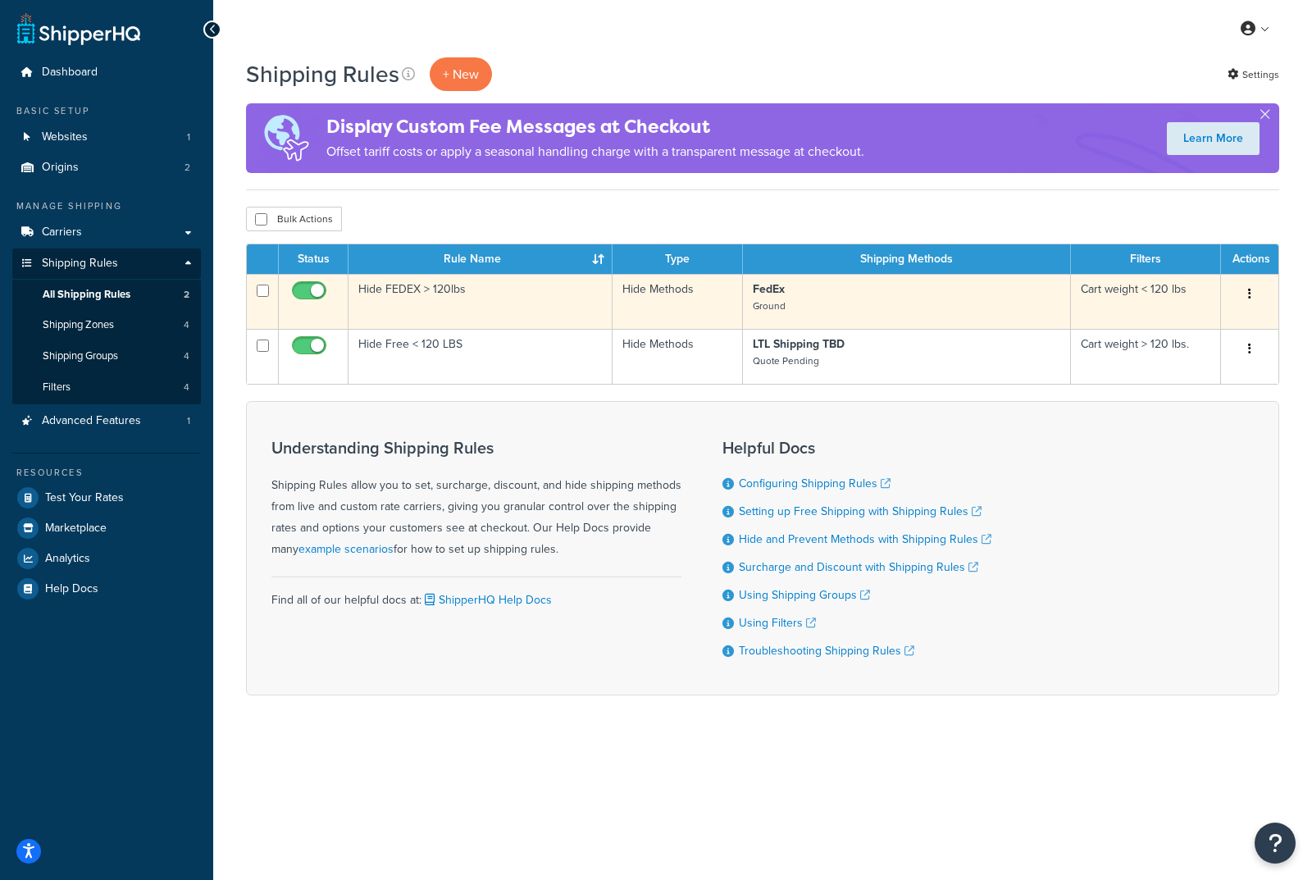
click at [1249, 290] on icon "button" at bounding box center [1250, 293] width 3 height 11
click at [1172, 325] on link "Edit" at bounding box center [1196, 325] width 130 height 34
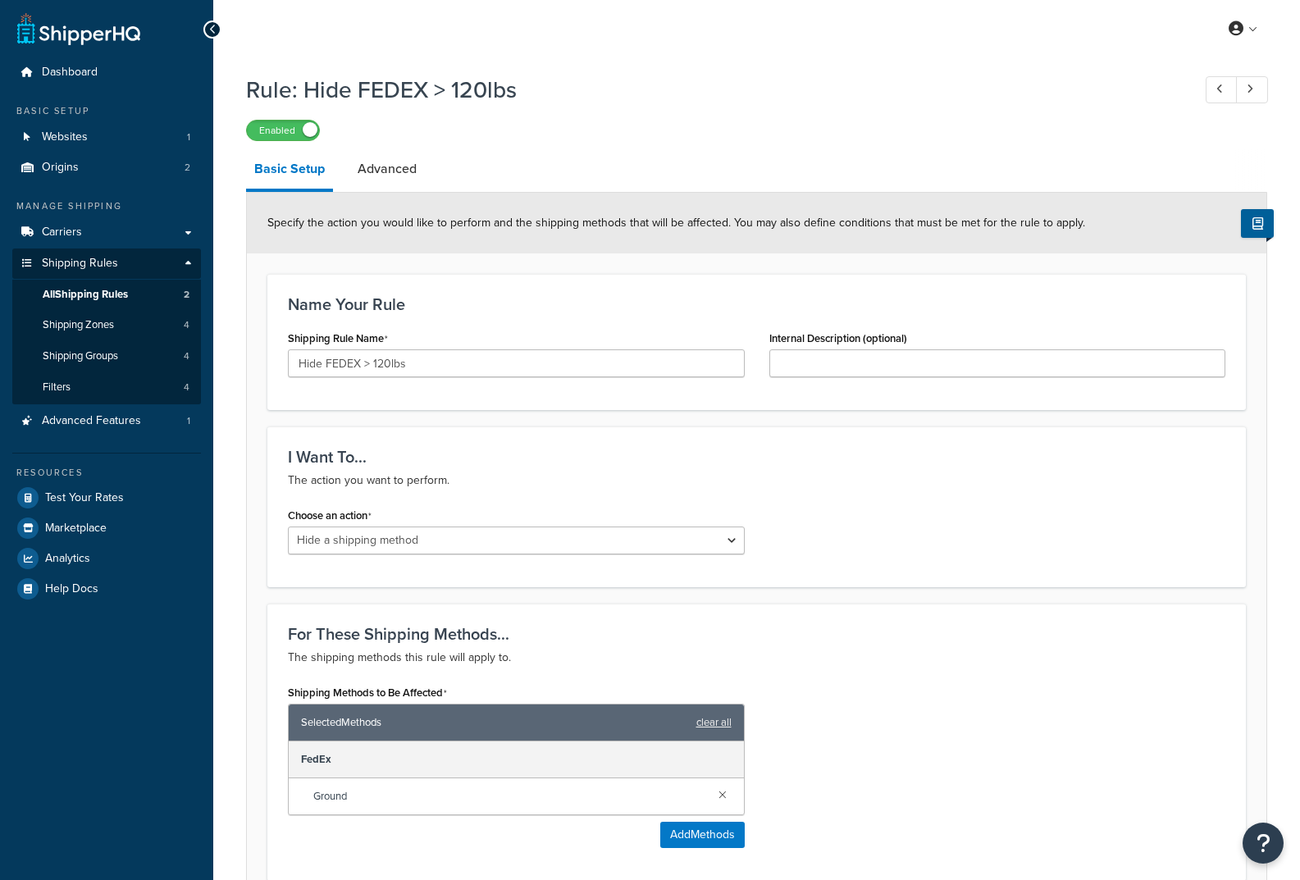
select select "HIDE"
click at [445, 539] on select "Choose an action Override Rates Surcharge or discount rates Hide a shipping met…" at bounding box center [516, 541] width 457 height 28
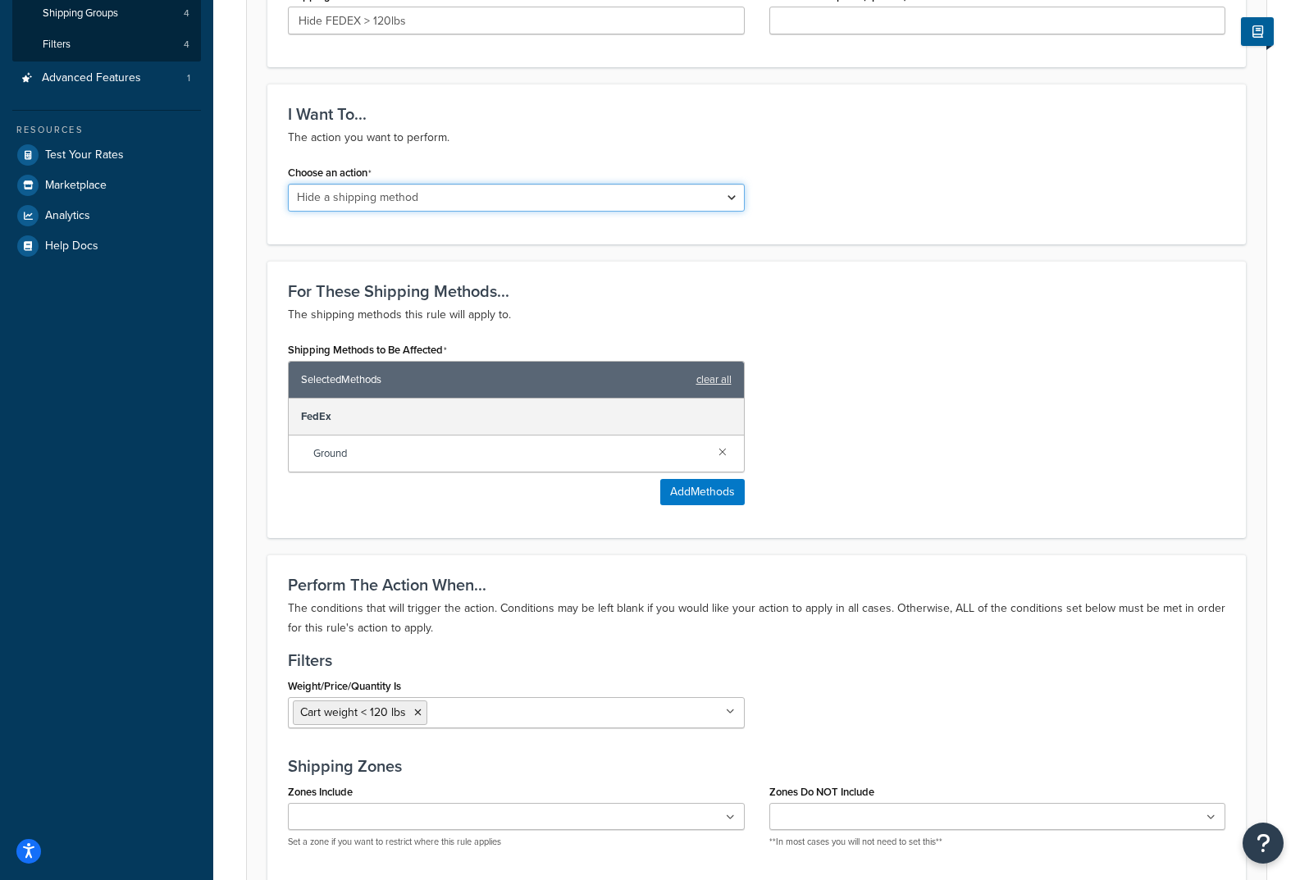
scroll to position [384, 0]
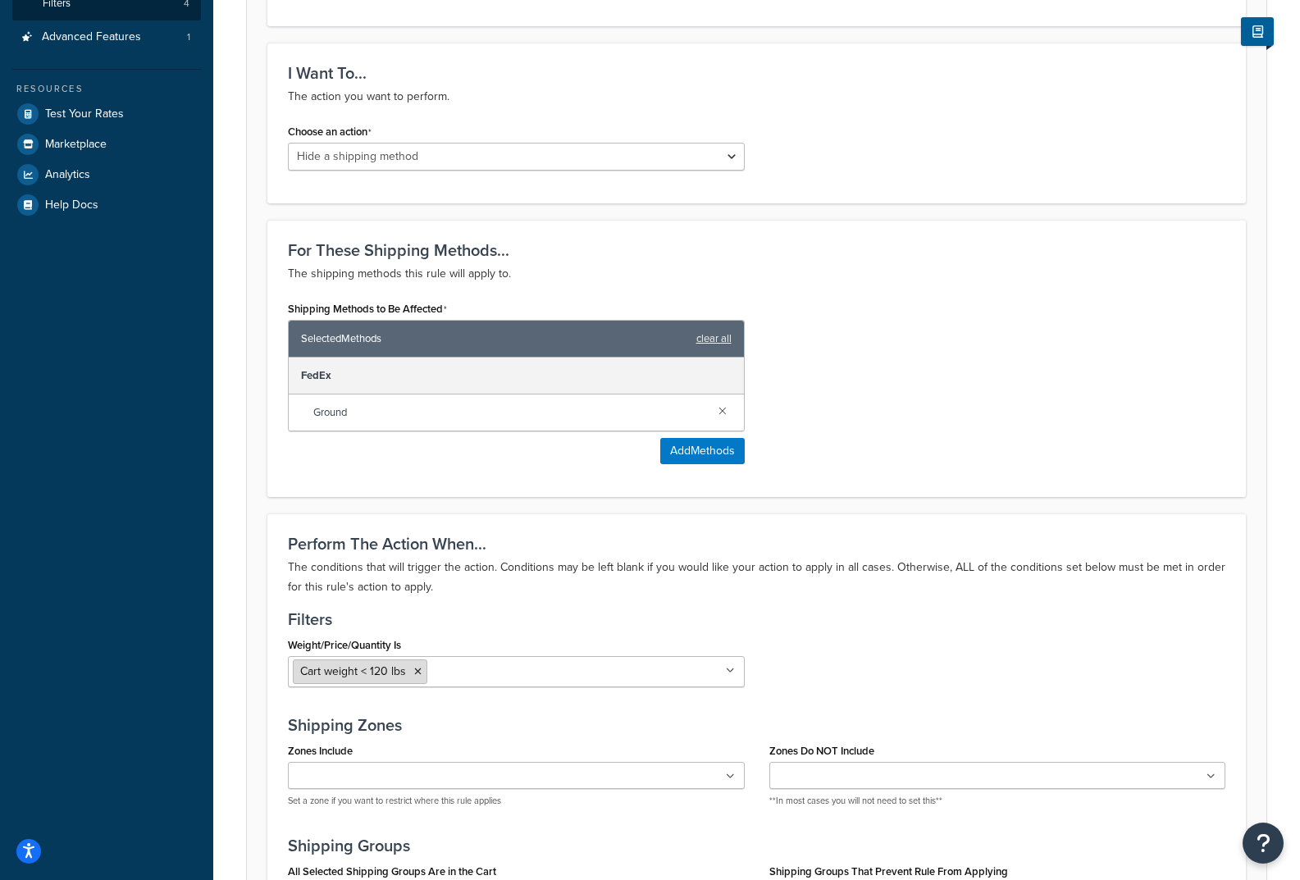
click at [358, 674] on span "Cart weight < 120 lbs" at bounding box center [353, 671] width 106 height 17
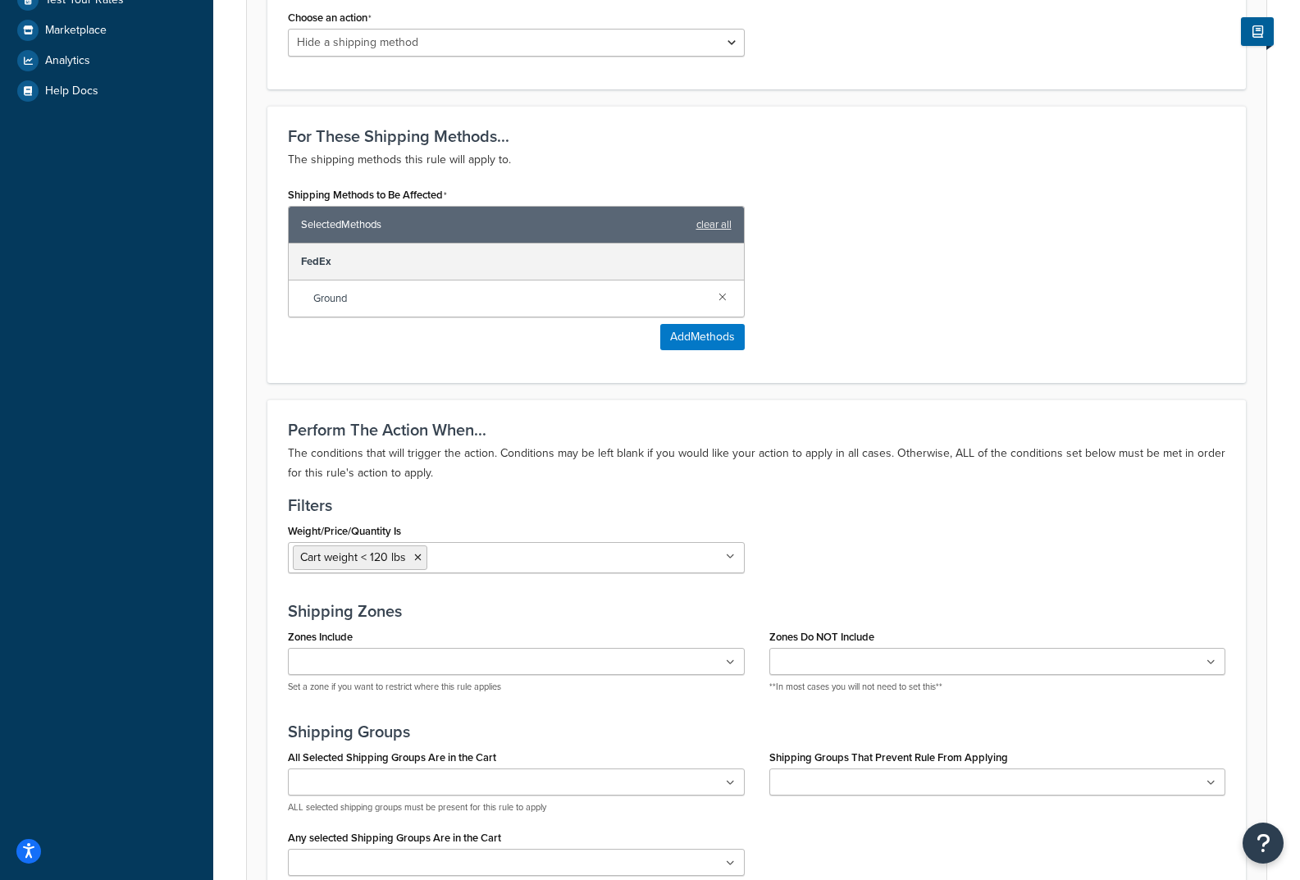
scroll to position [712, 0]
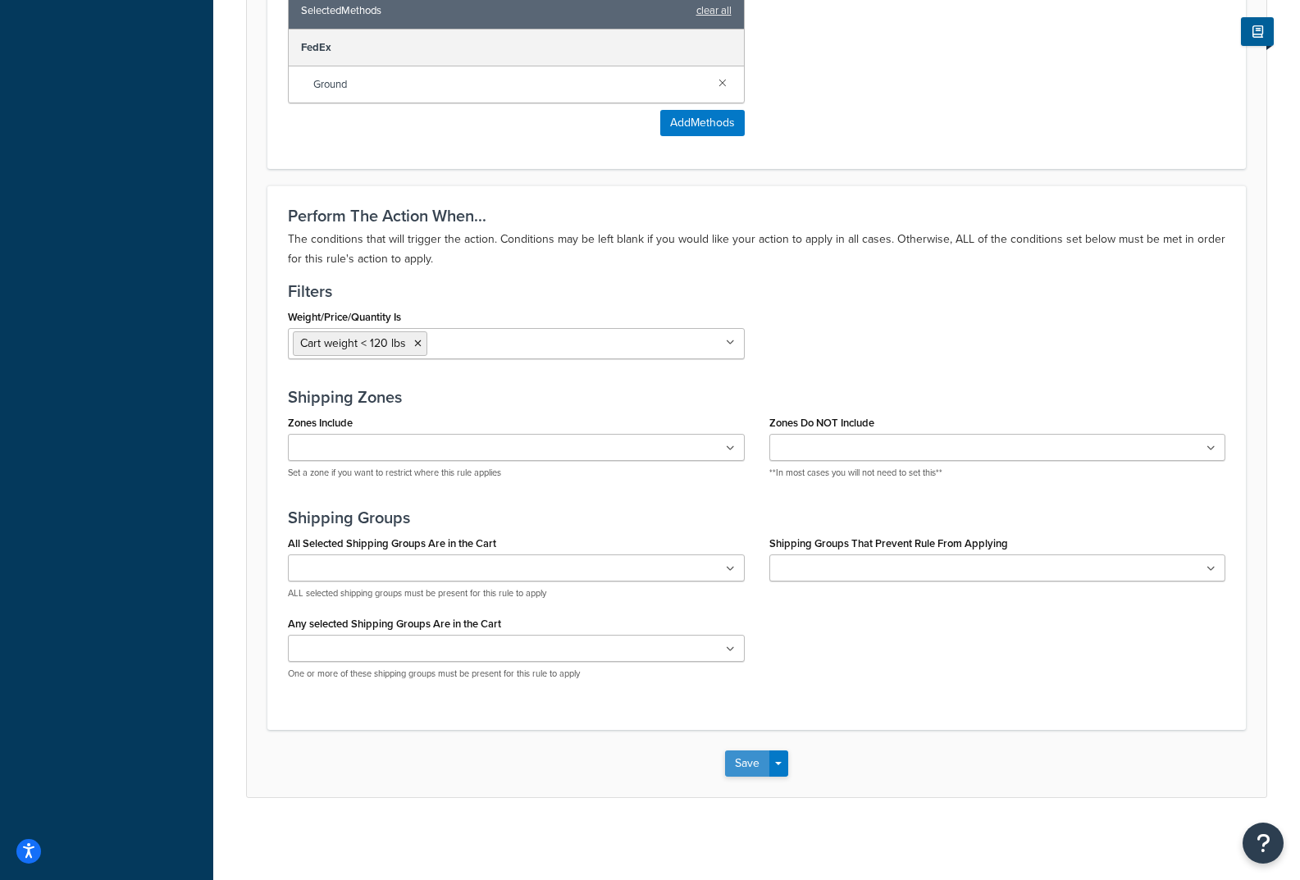
click at [749, 755] on button "Save" at bounding box center [747, 764] width 44 height 26
